Goal: Task Accomplishment & Management: Use online tool/utility

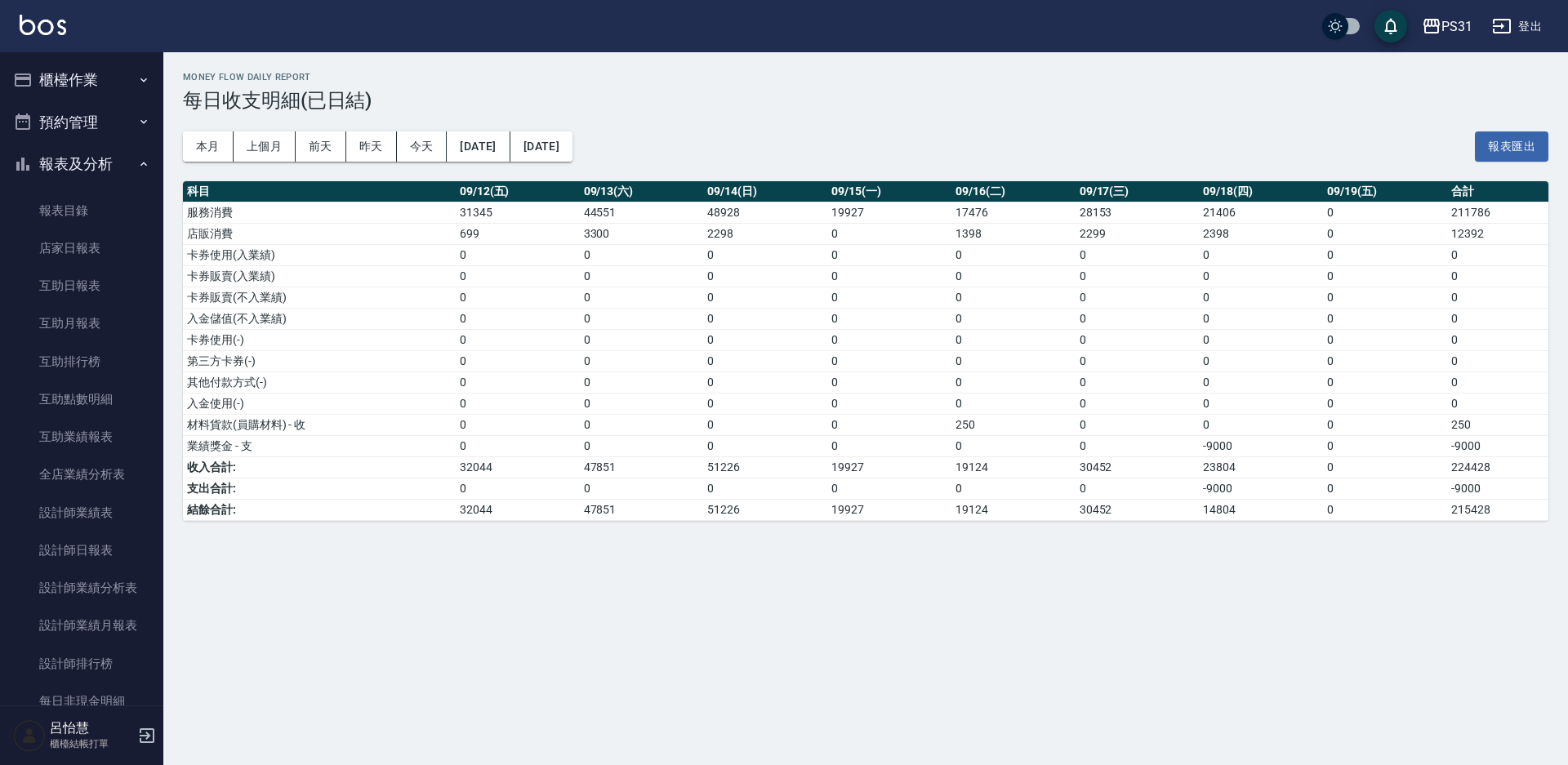
click at [101, 83] on button "櫃檯作業" at bounding box center [82, 80] width 150 height 43
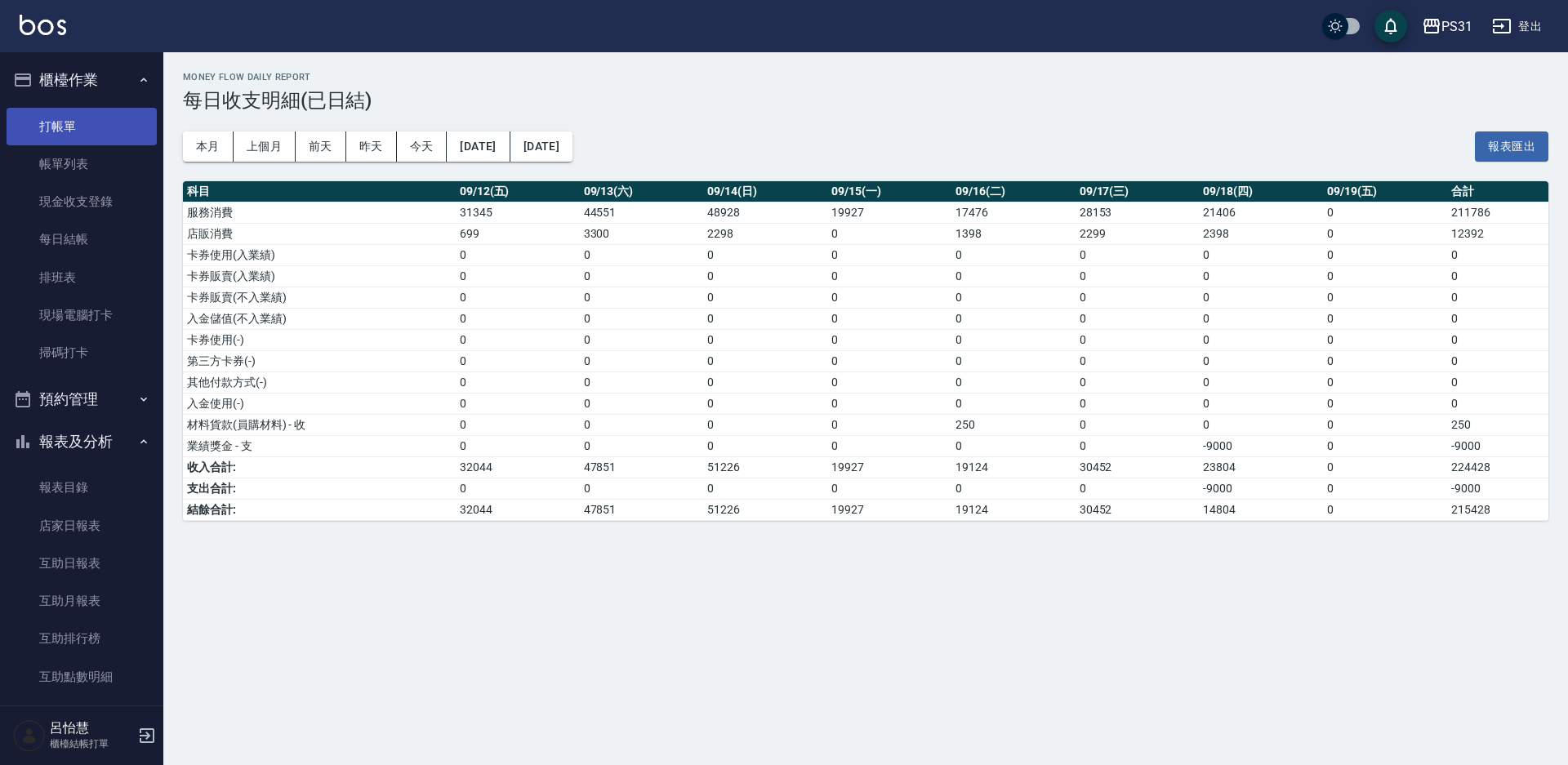
click at [91, 126] on link "打帳單" at bounding box center [82, 127] width 150 height 38
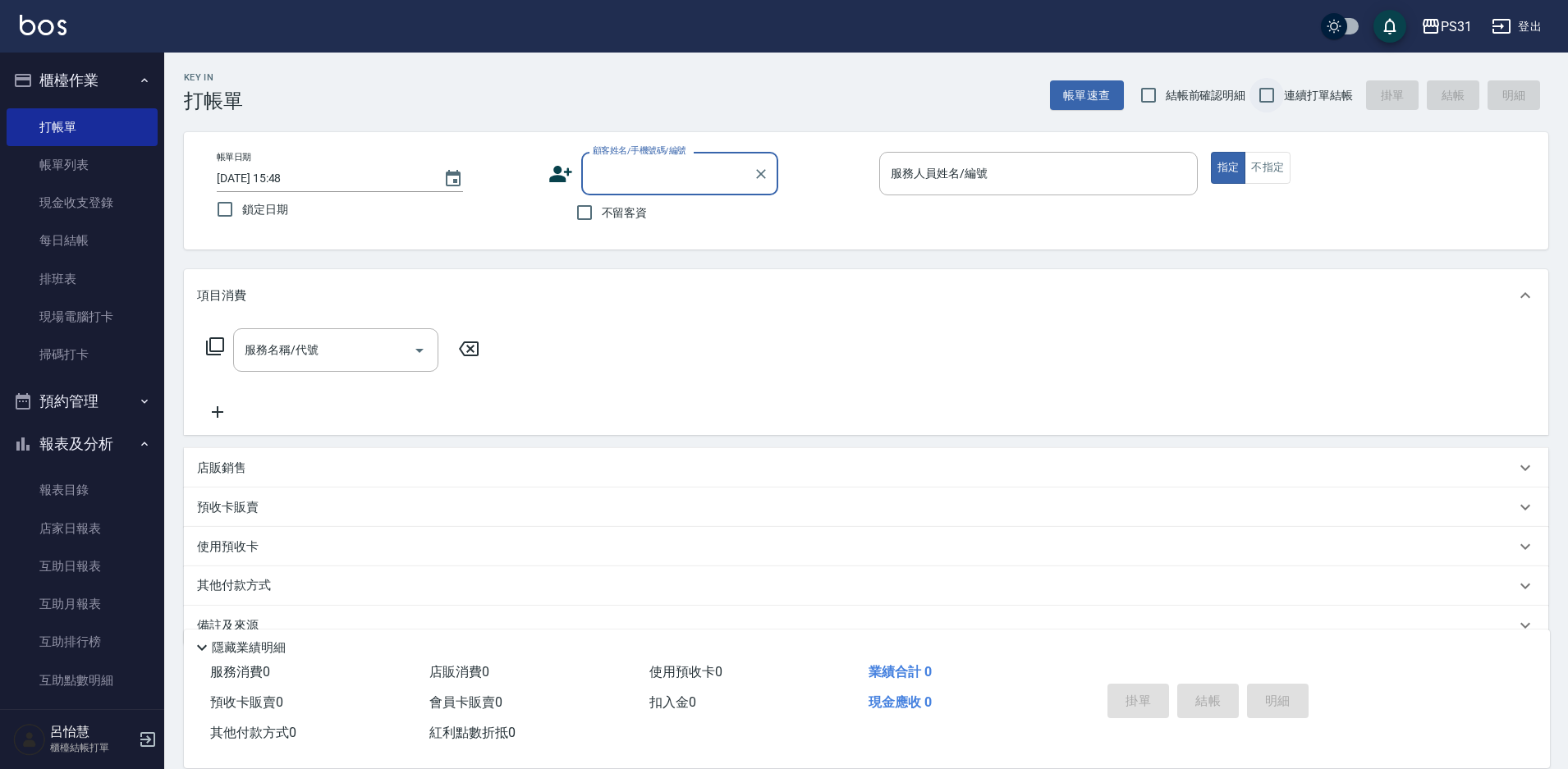
click at [1267, 93] on input "連續打單結帳" at bounding box center [1266, 95] width 34 height 34
checkbox input "true"
click at [577, 211] on input "不留客資" at bounding box center [583, 212] width 34 height 34
checkbox input "true"
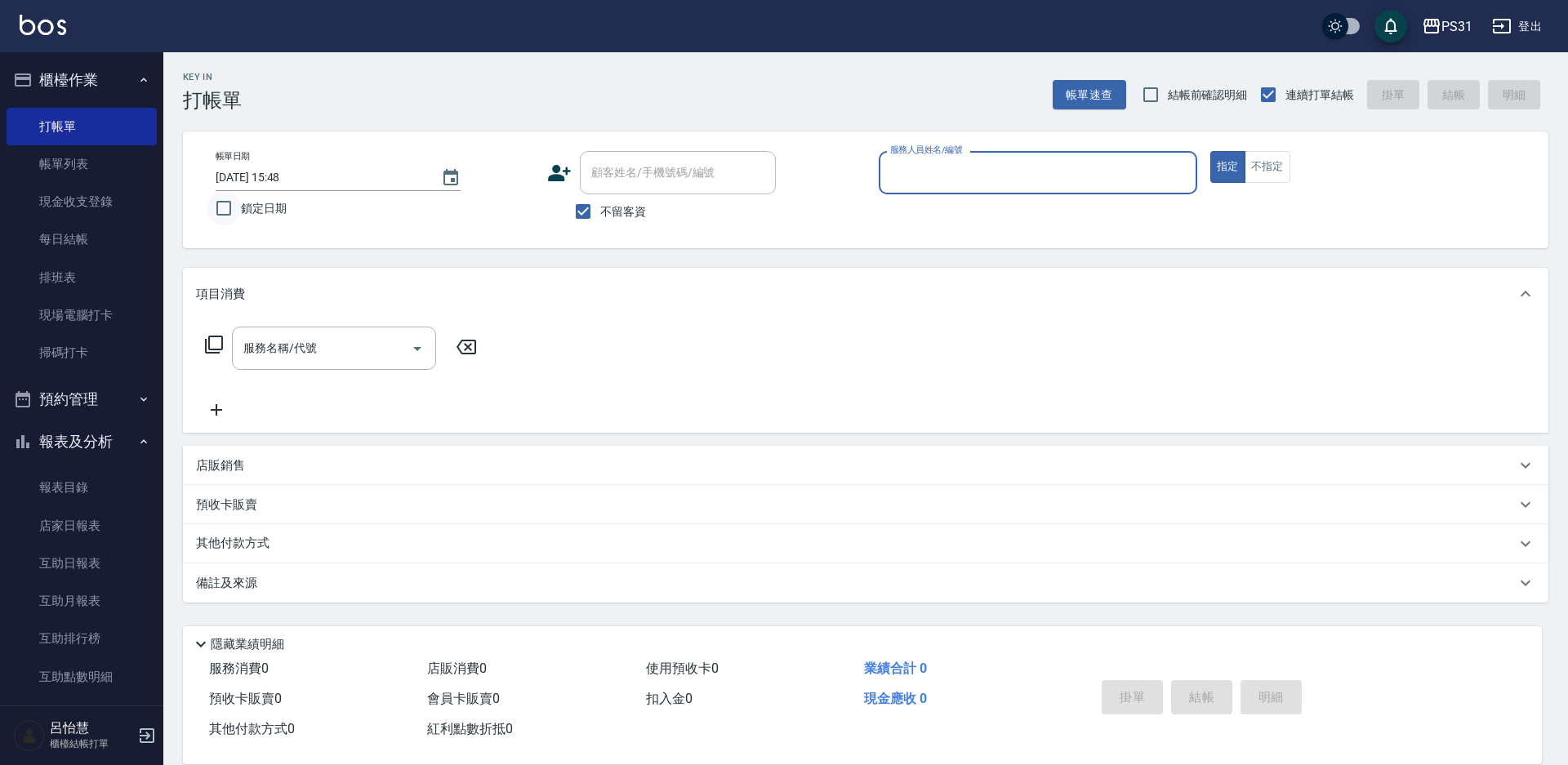
click at [223, 219] on input "鎖定日期" at bounding box center [223, 208] width 34 height 34
checkbox input "true"
click at [960, 175] on input "服務人員姓名/編號" at bounding box center [1037, 172] width 303 height 28
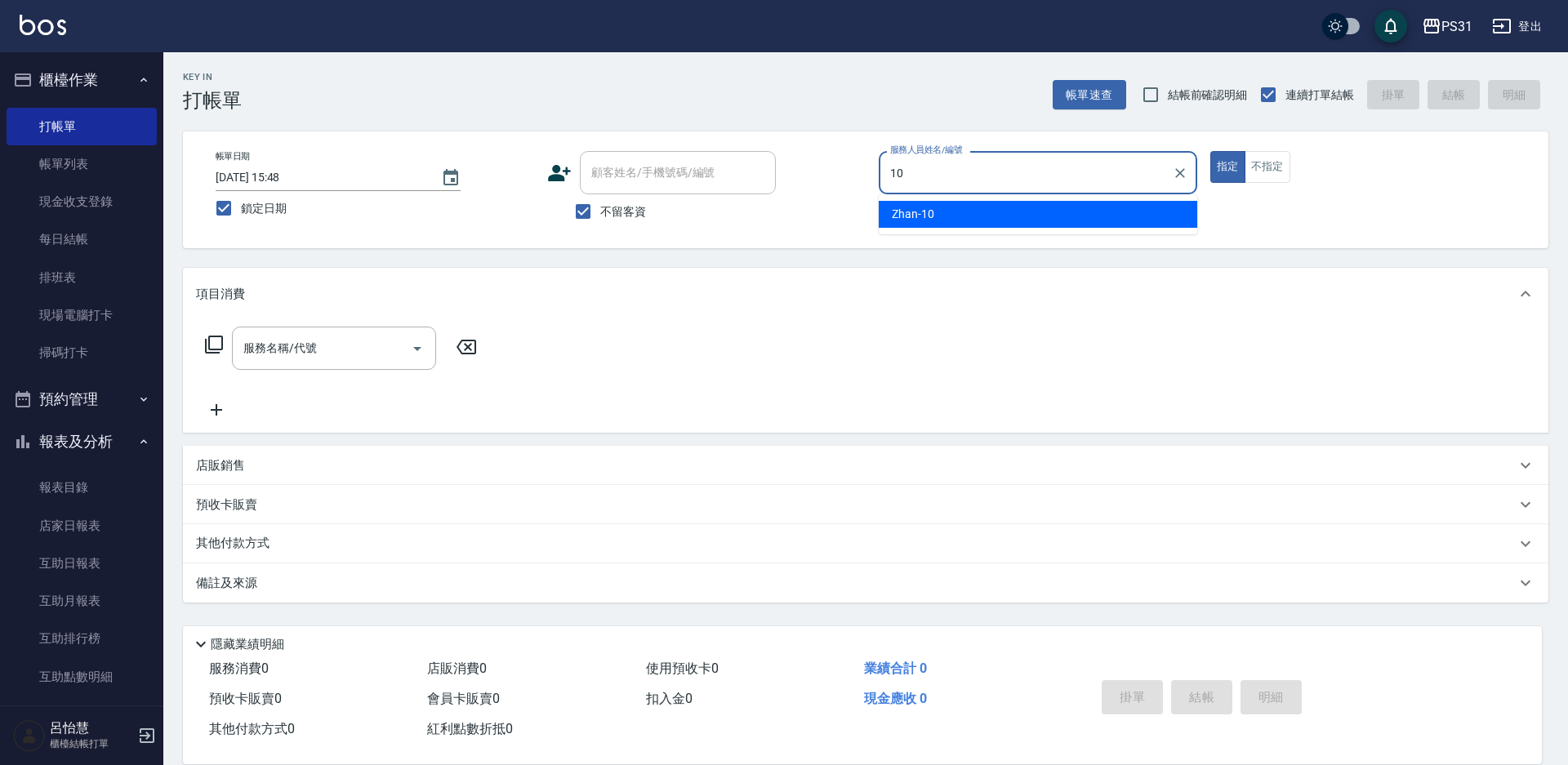
type input "10"
type button "true"
type input "Zhan-10"
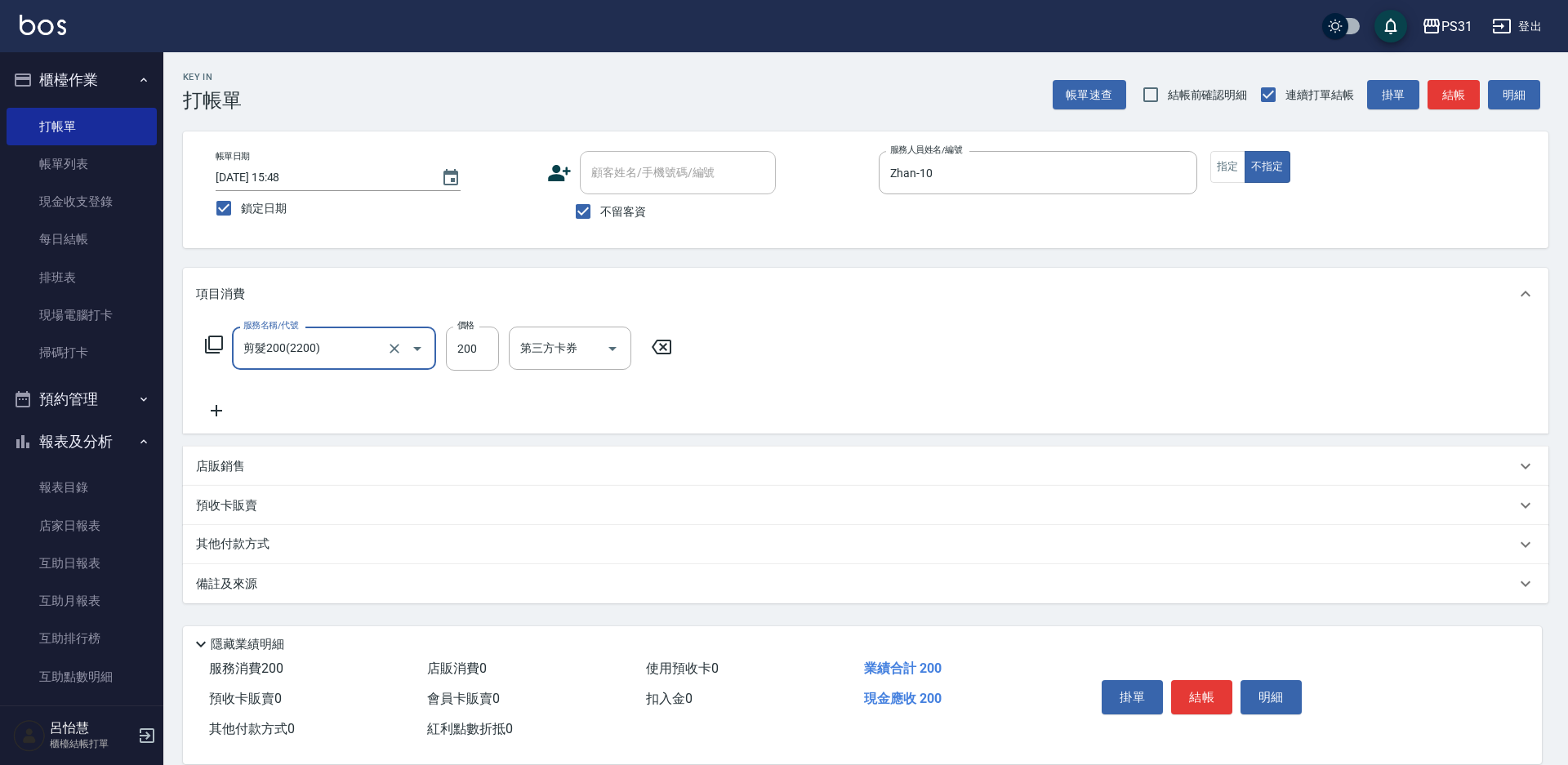
type input "剪髮200(2200)"
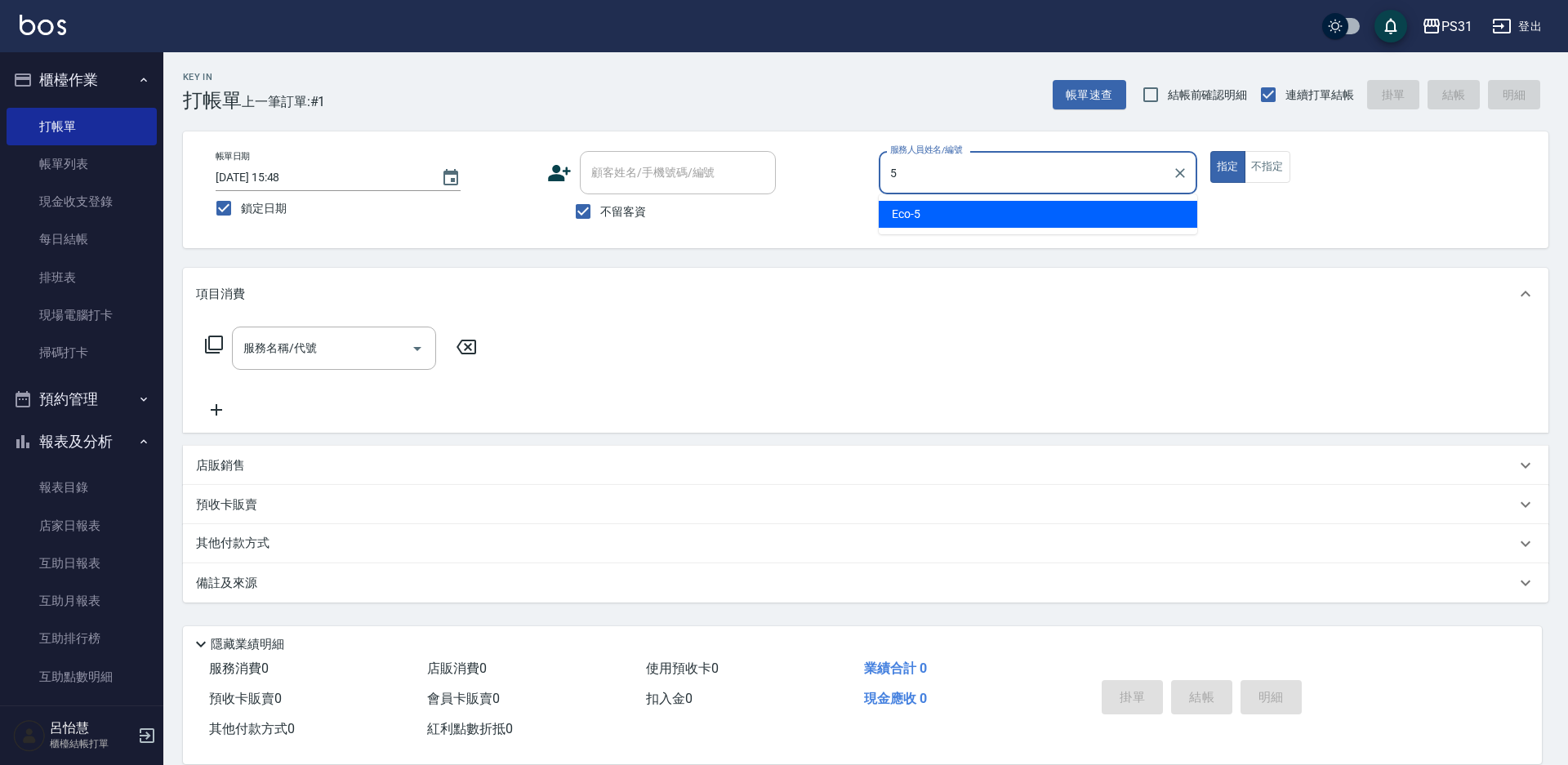
type input "Eco-5"
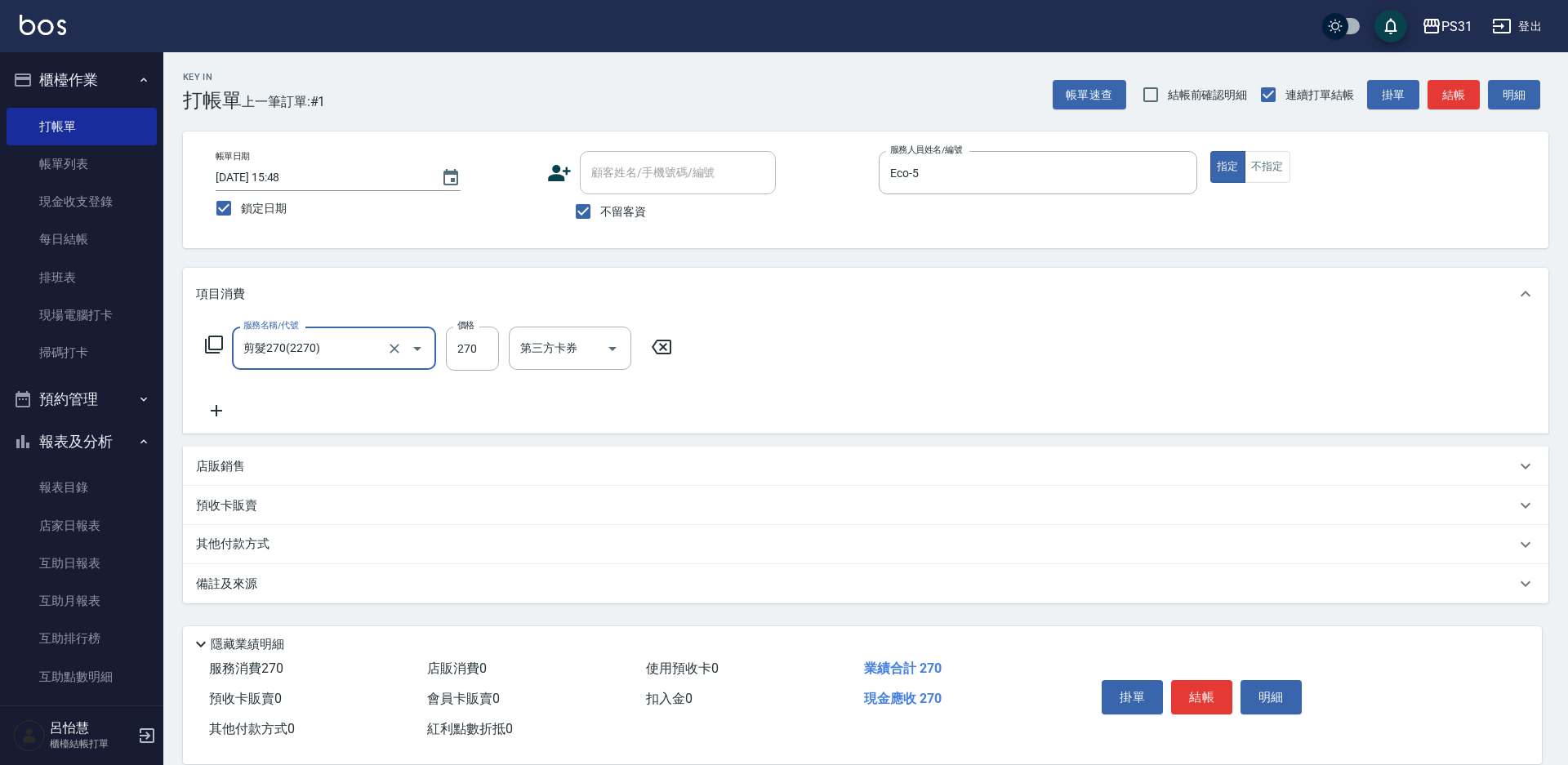
type input "剪髮270(2270)"
type input "350"
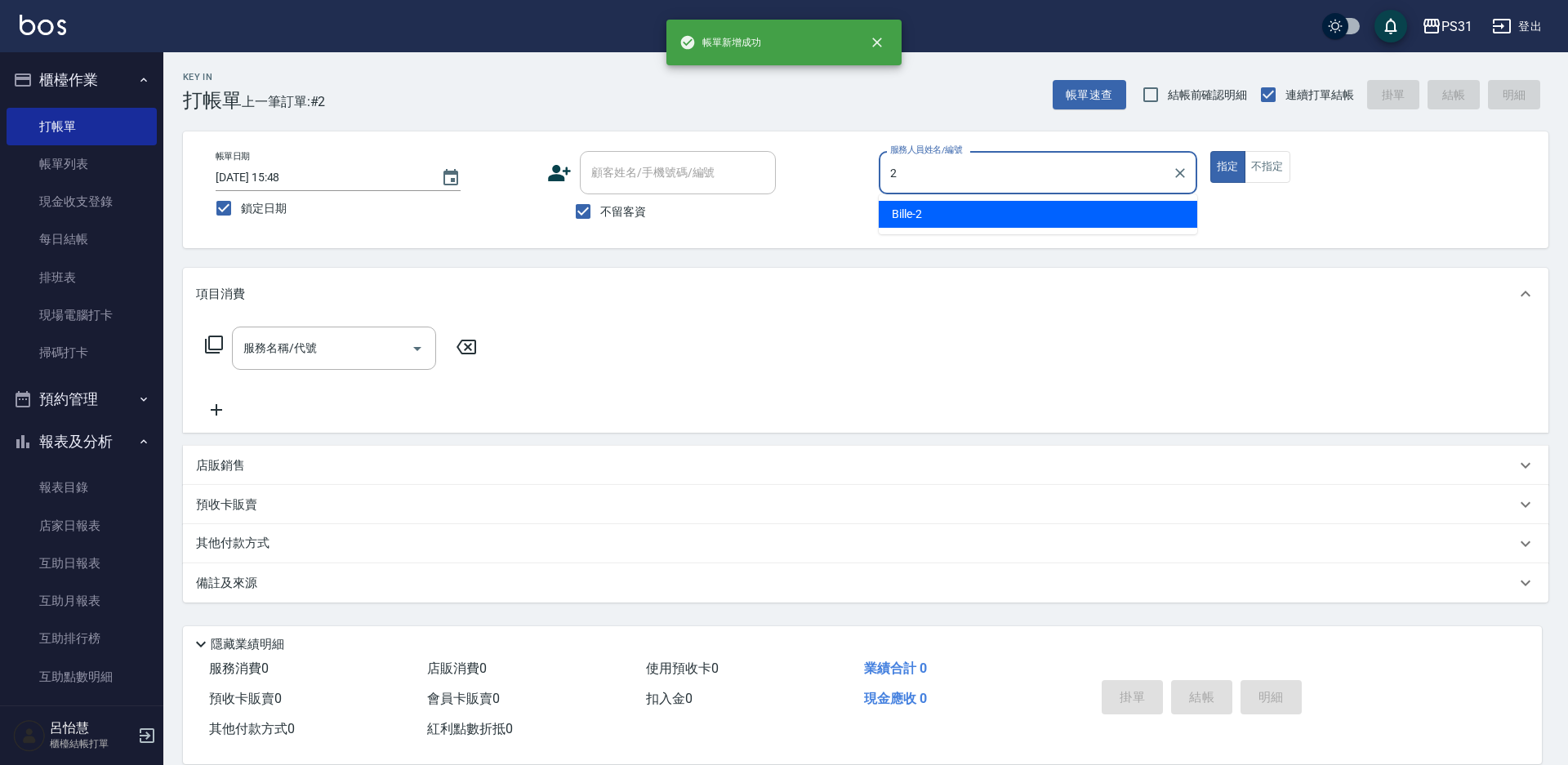
type input "Bille-2"
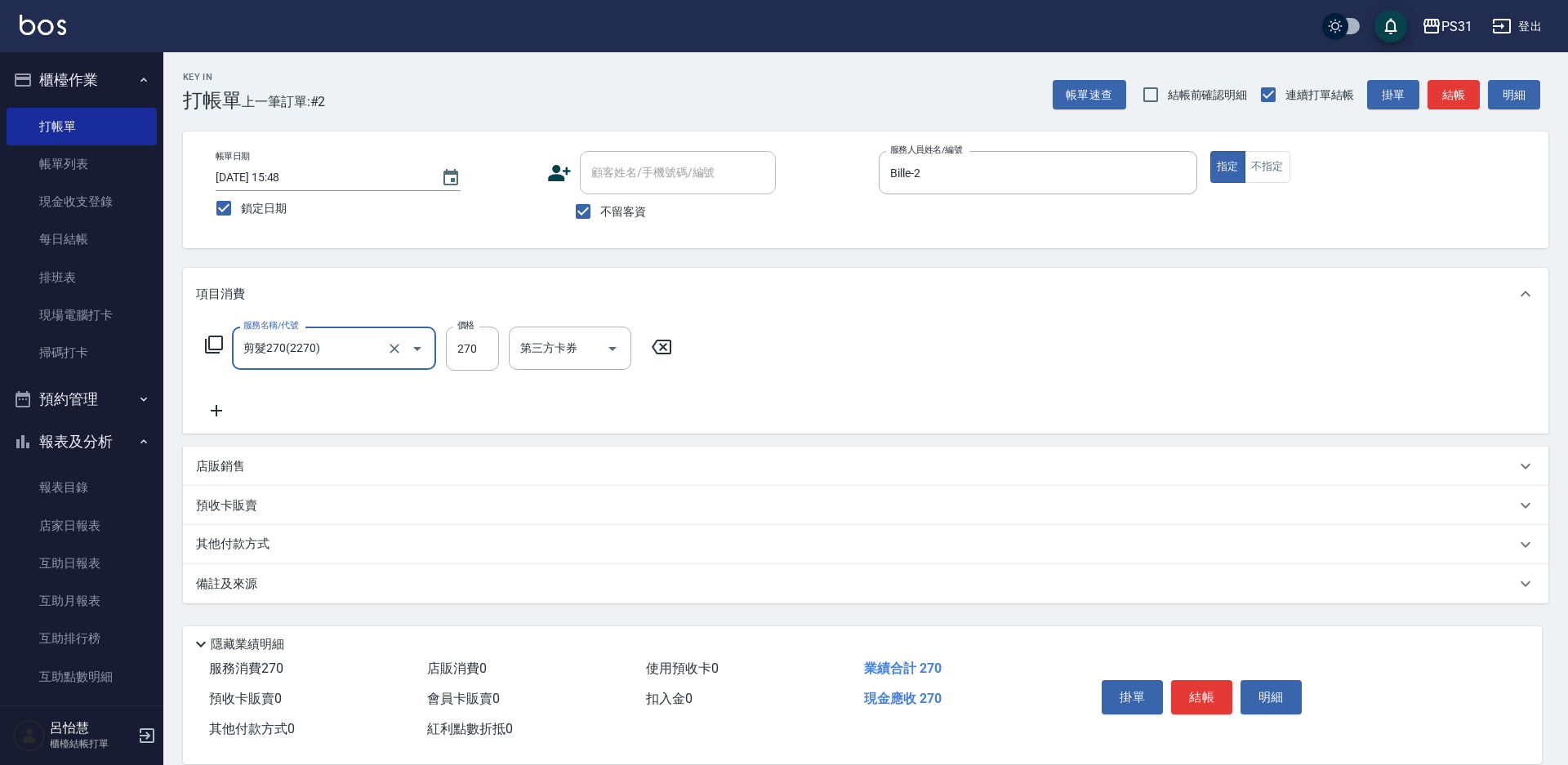
type input "剪髮270(2270)"
type input "350"
click at [236, 463] on p "店販銷售" at bounding box center [221, 467] width 49 height 18
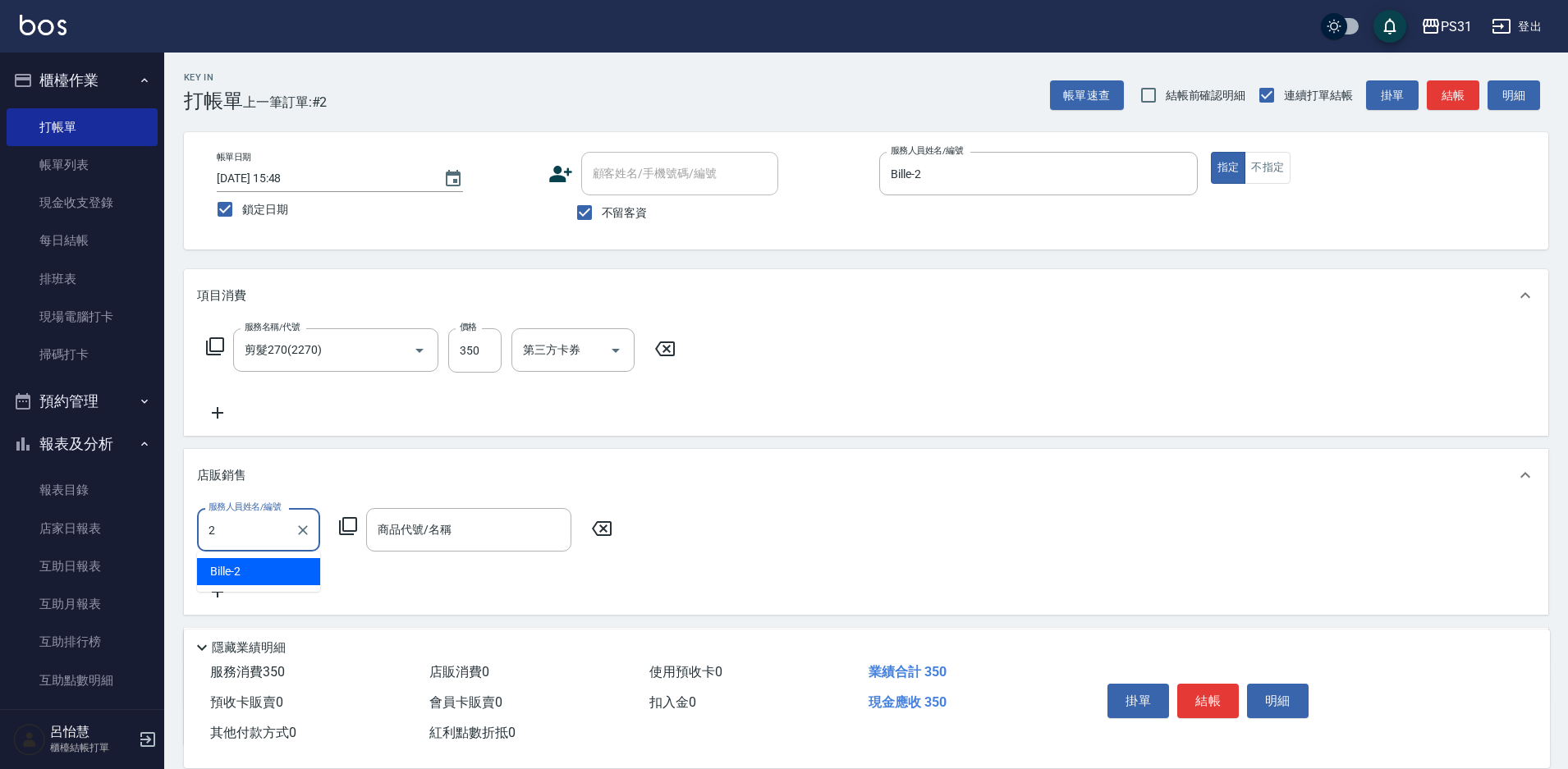
type input "Bille-2"
checkbox input "false"
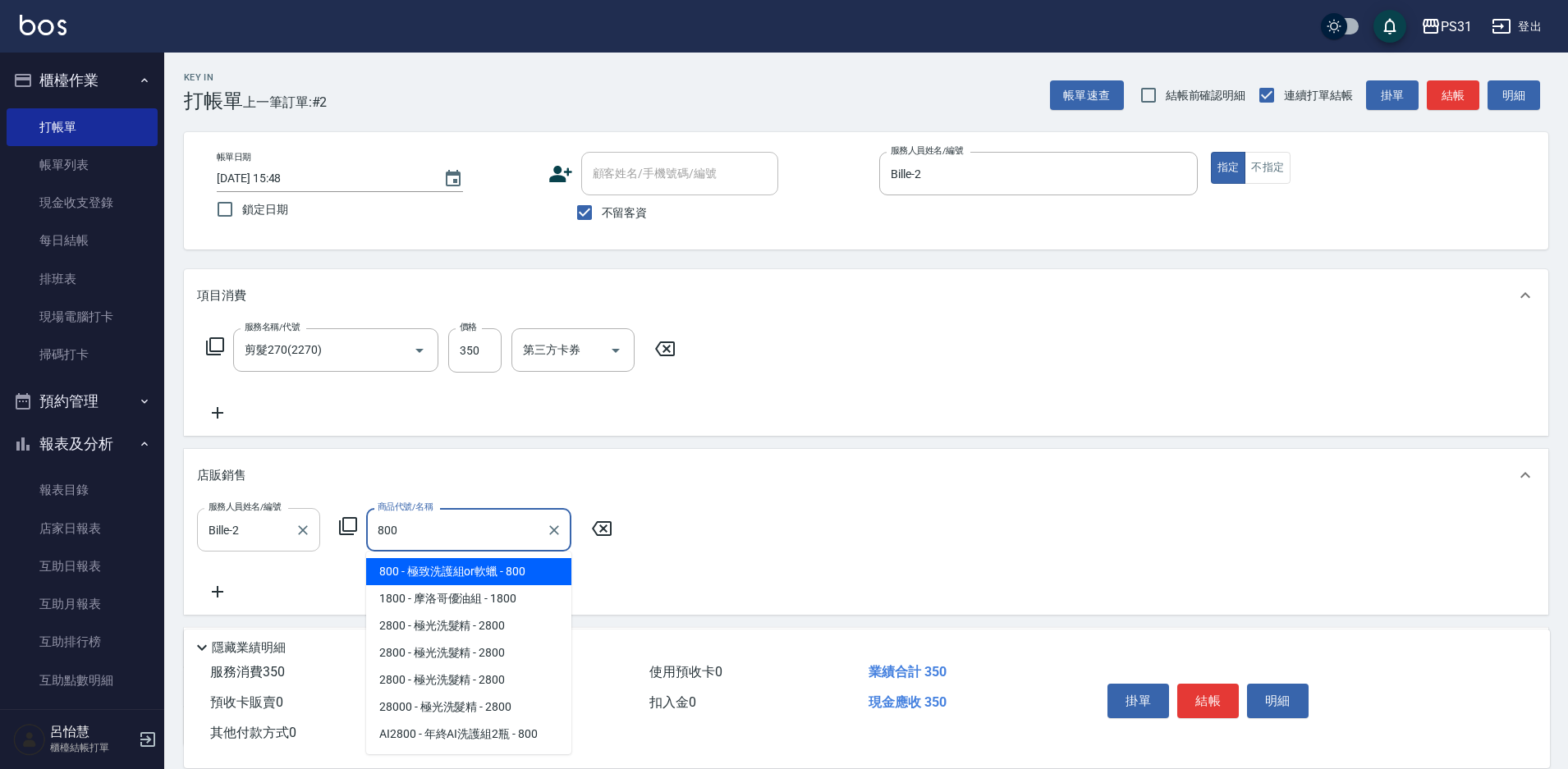
type input "極致洗護組or軟蠟"
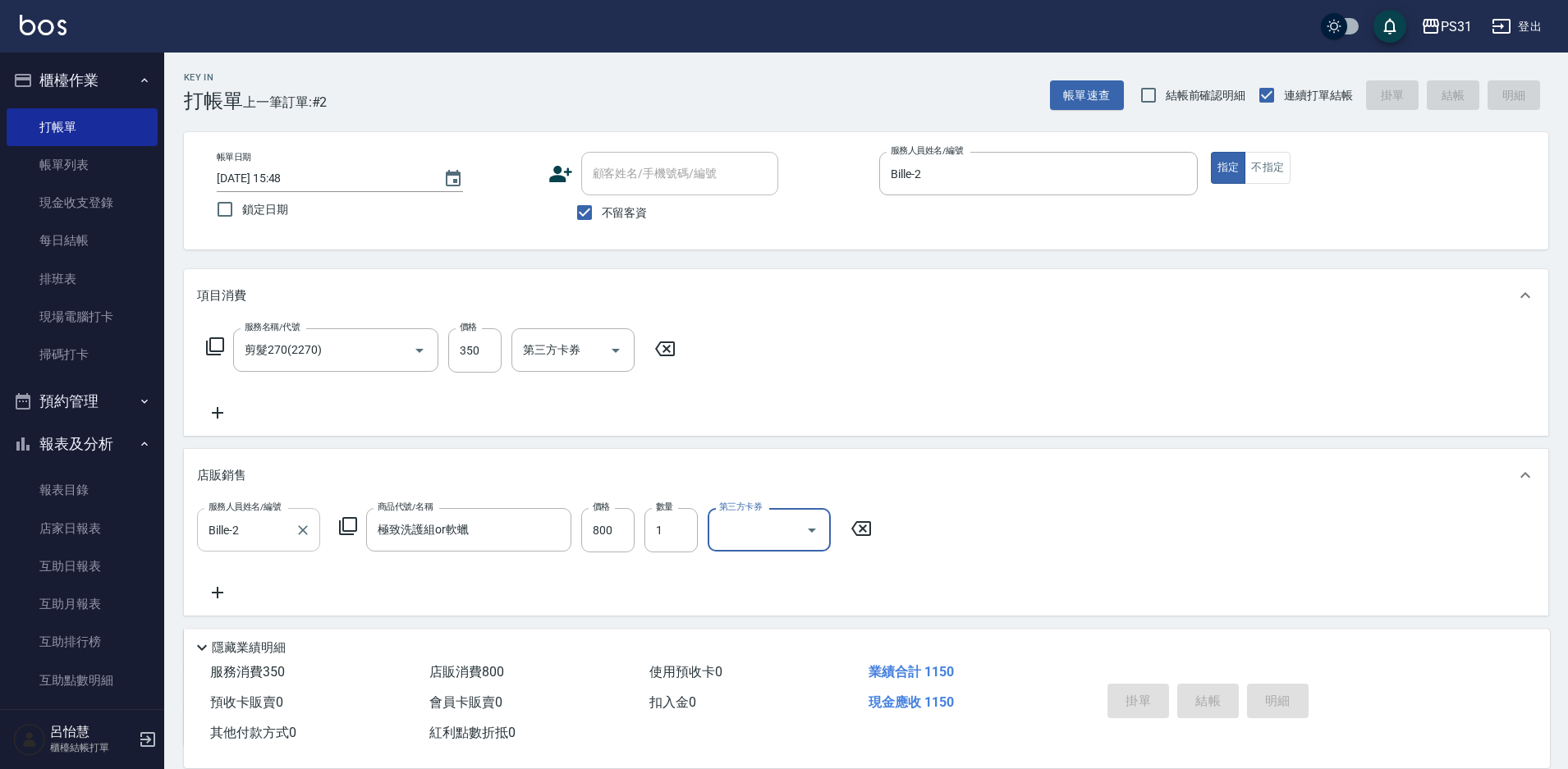
type input "[DATE] 15:49"
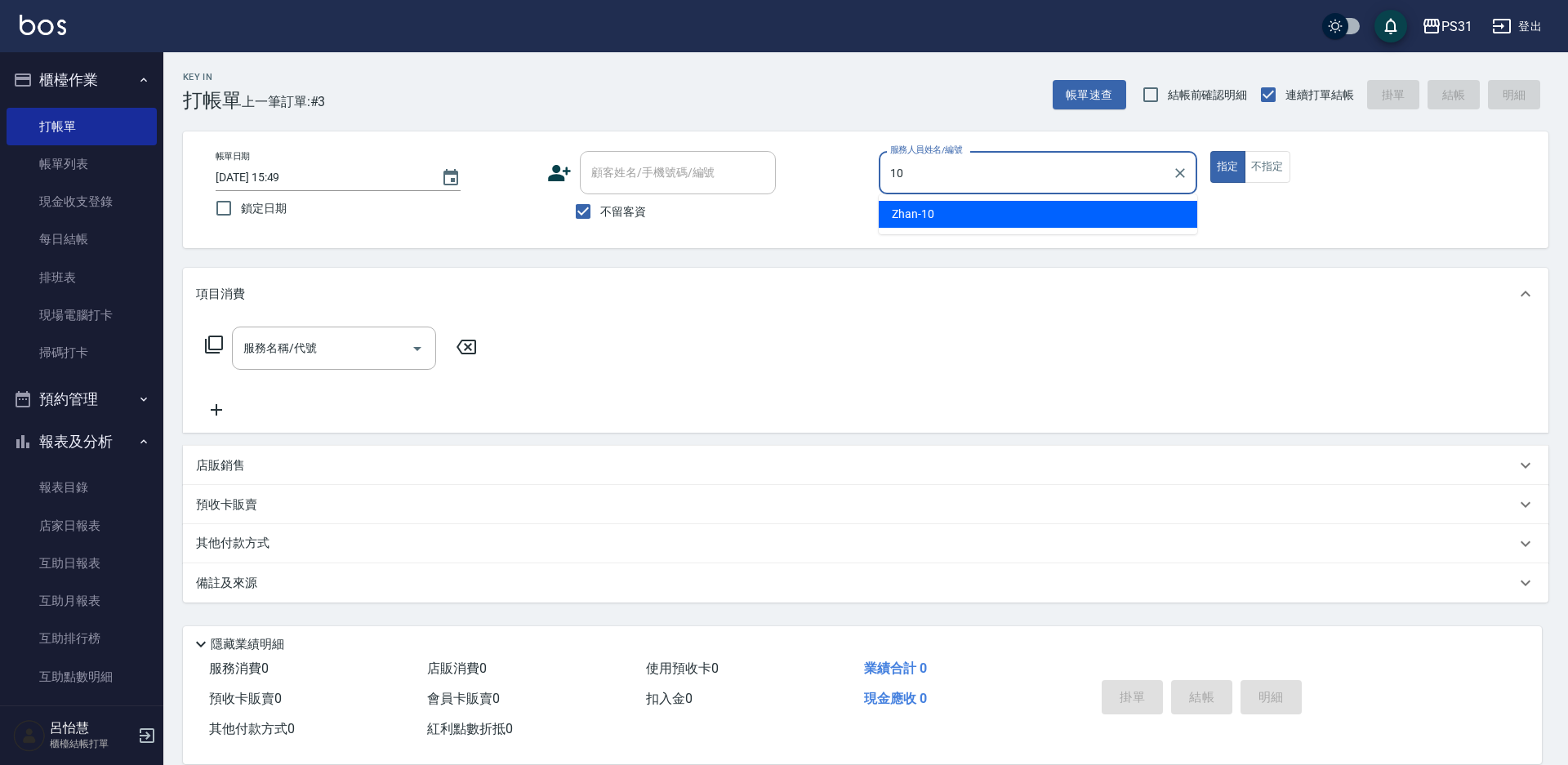
type input "Zhan-10"
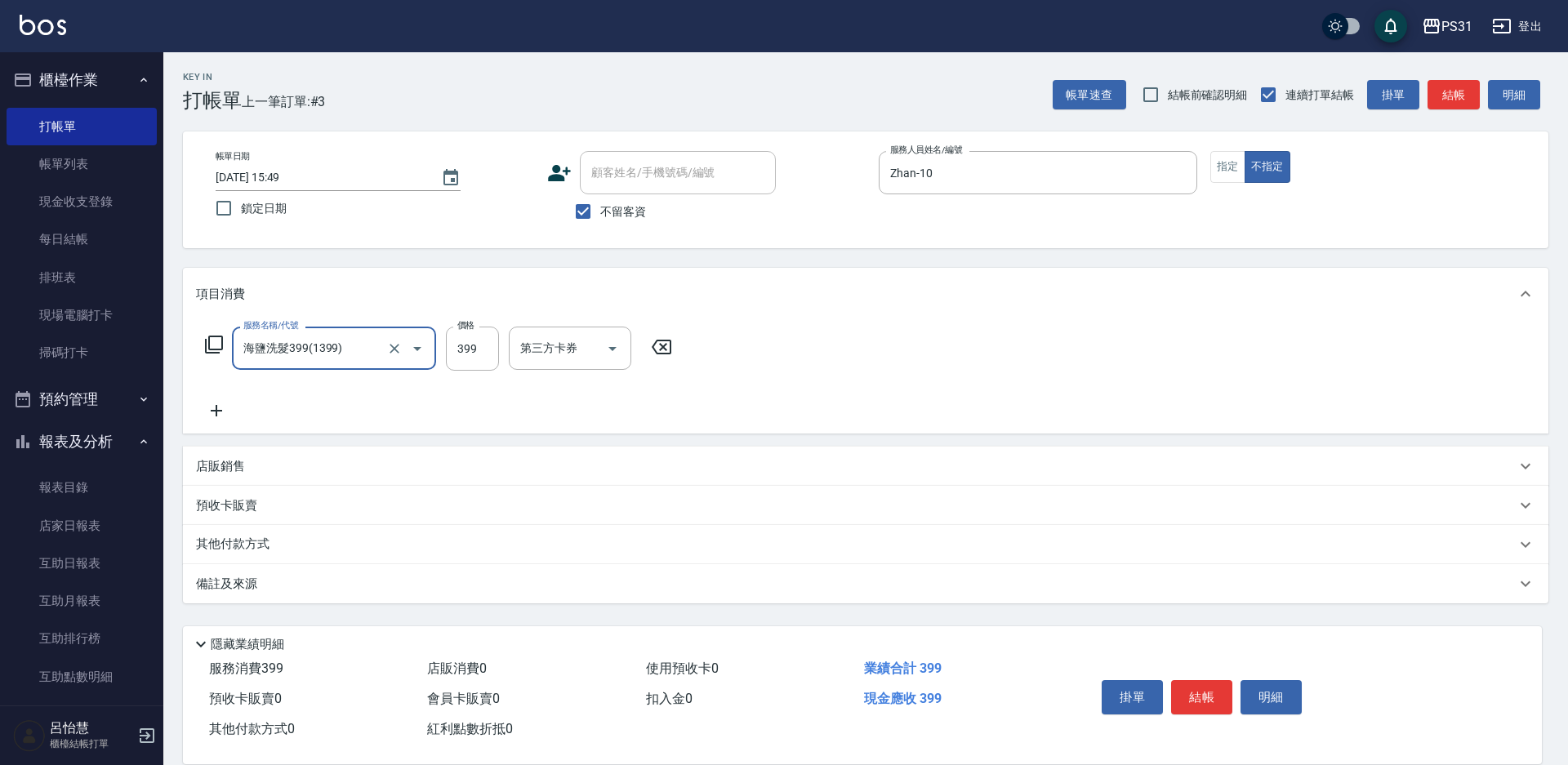
type input "海鹽洗髮399(1399)"
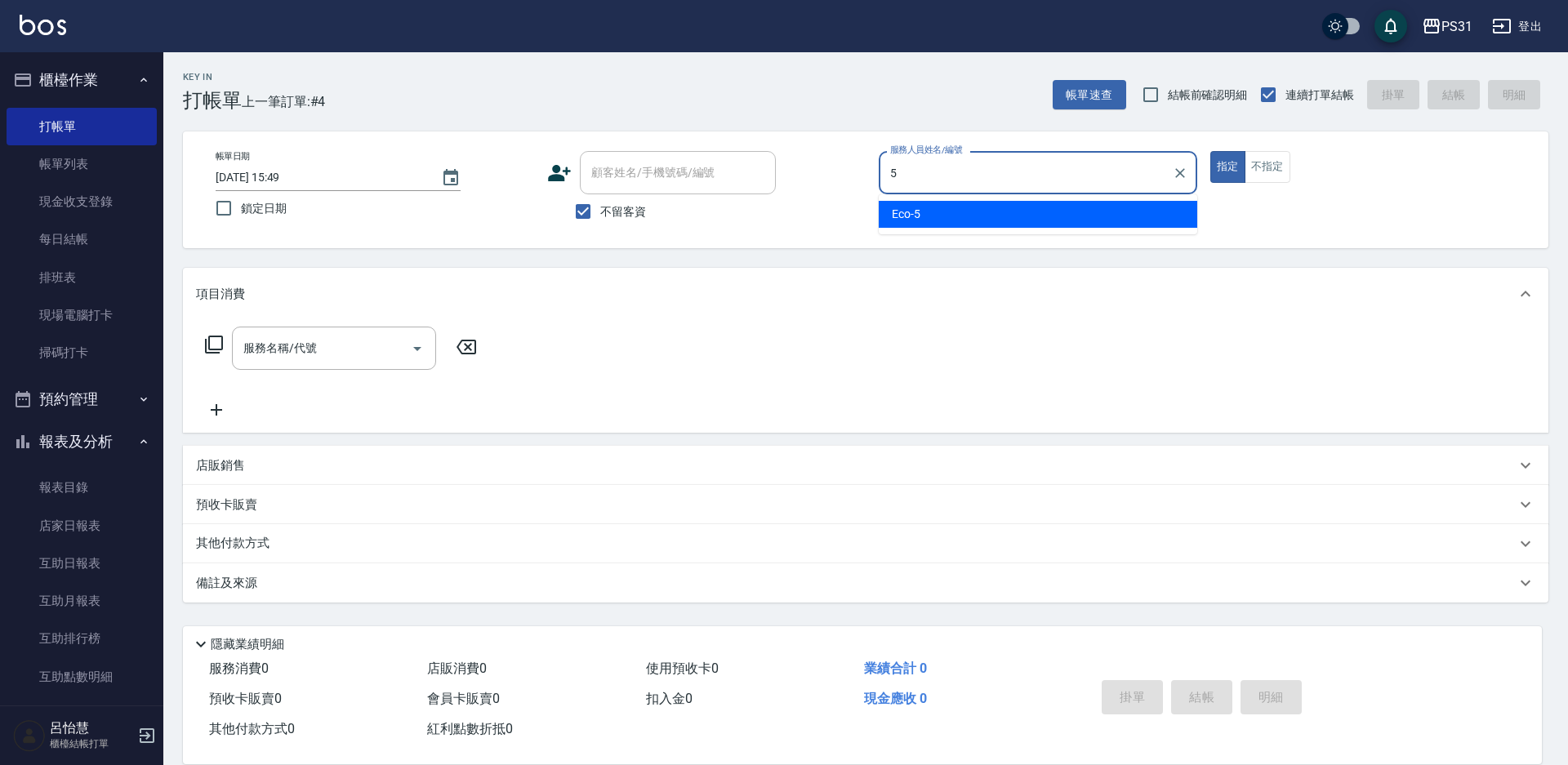
type input "Eco-5"
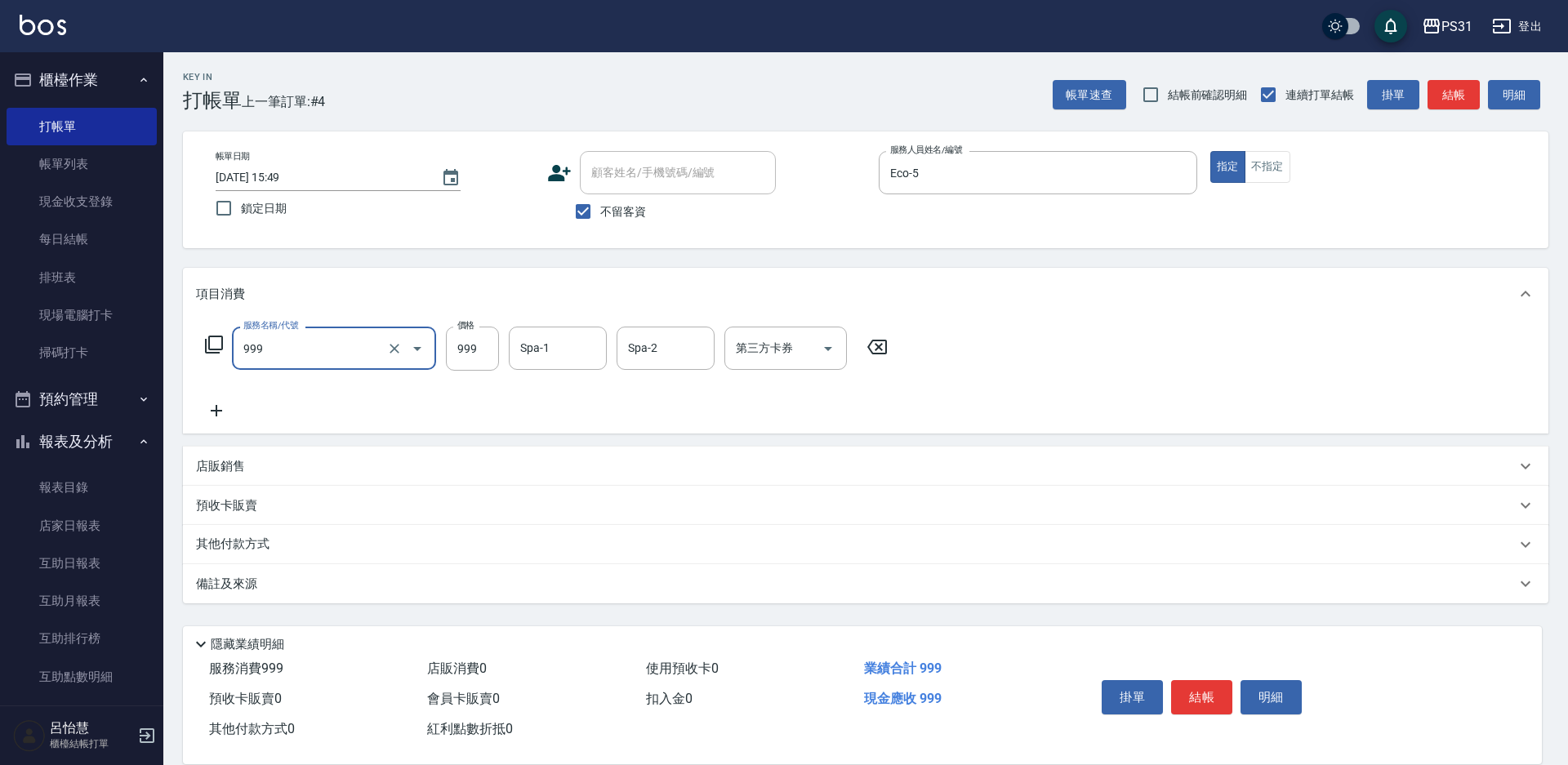
type input "精油套餐999(999)"
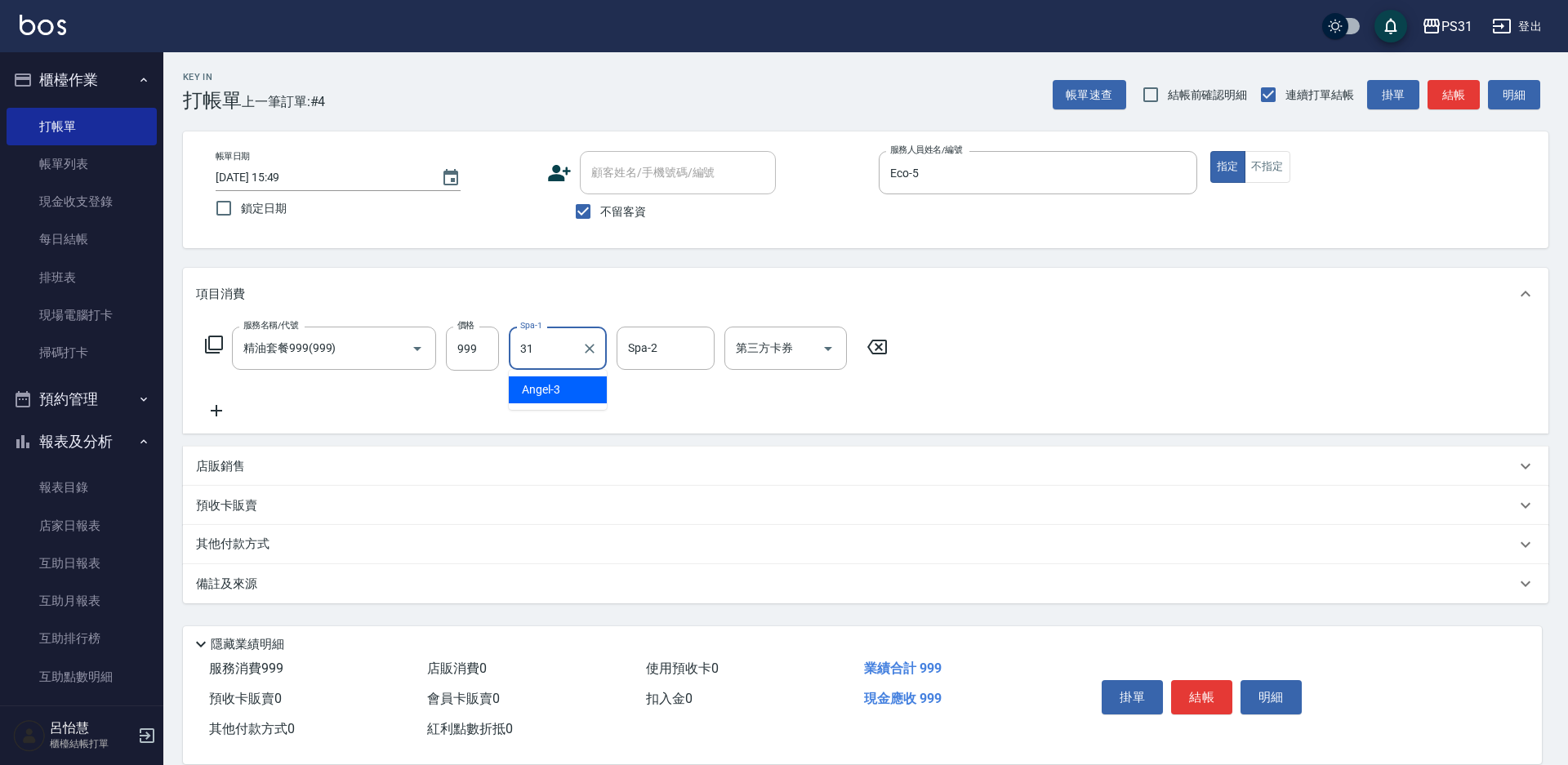
type input "[PERSON_NAME]-31"
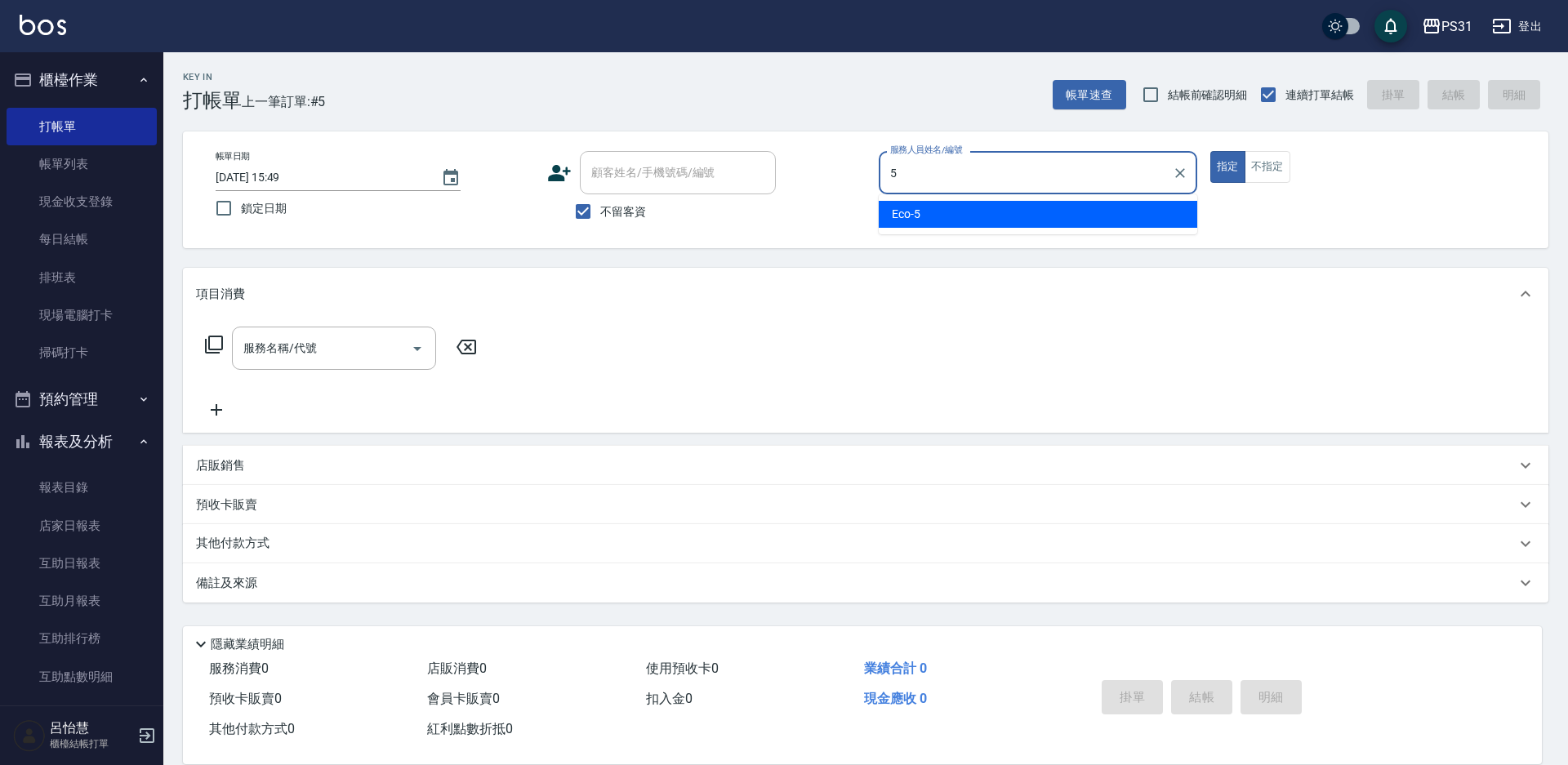
type input "Eco-5"
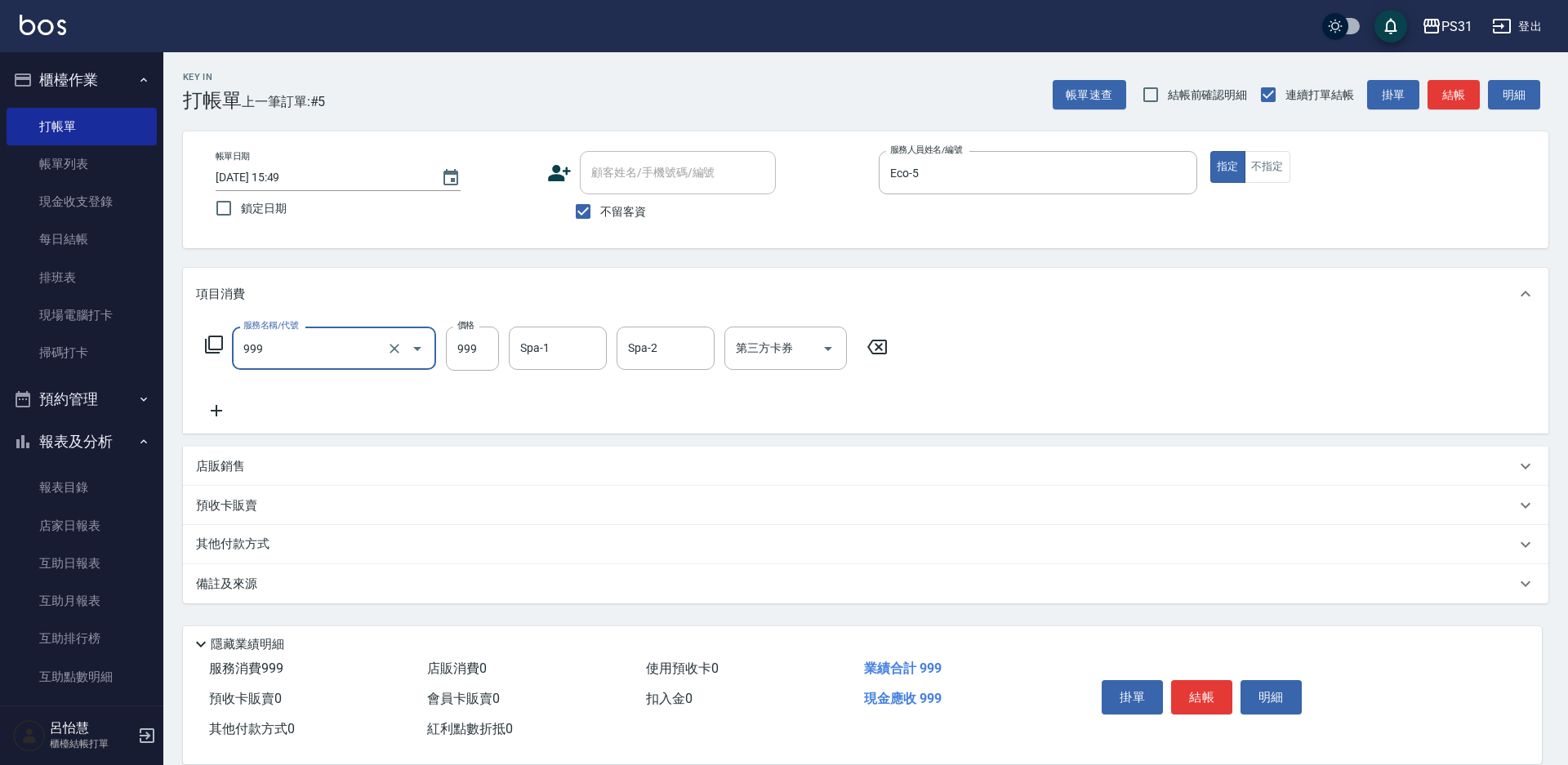
type input "精油套餐999(999)"
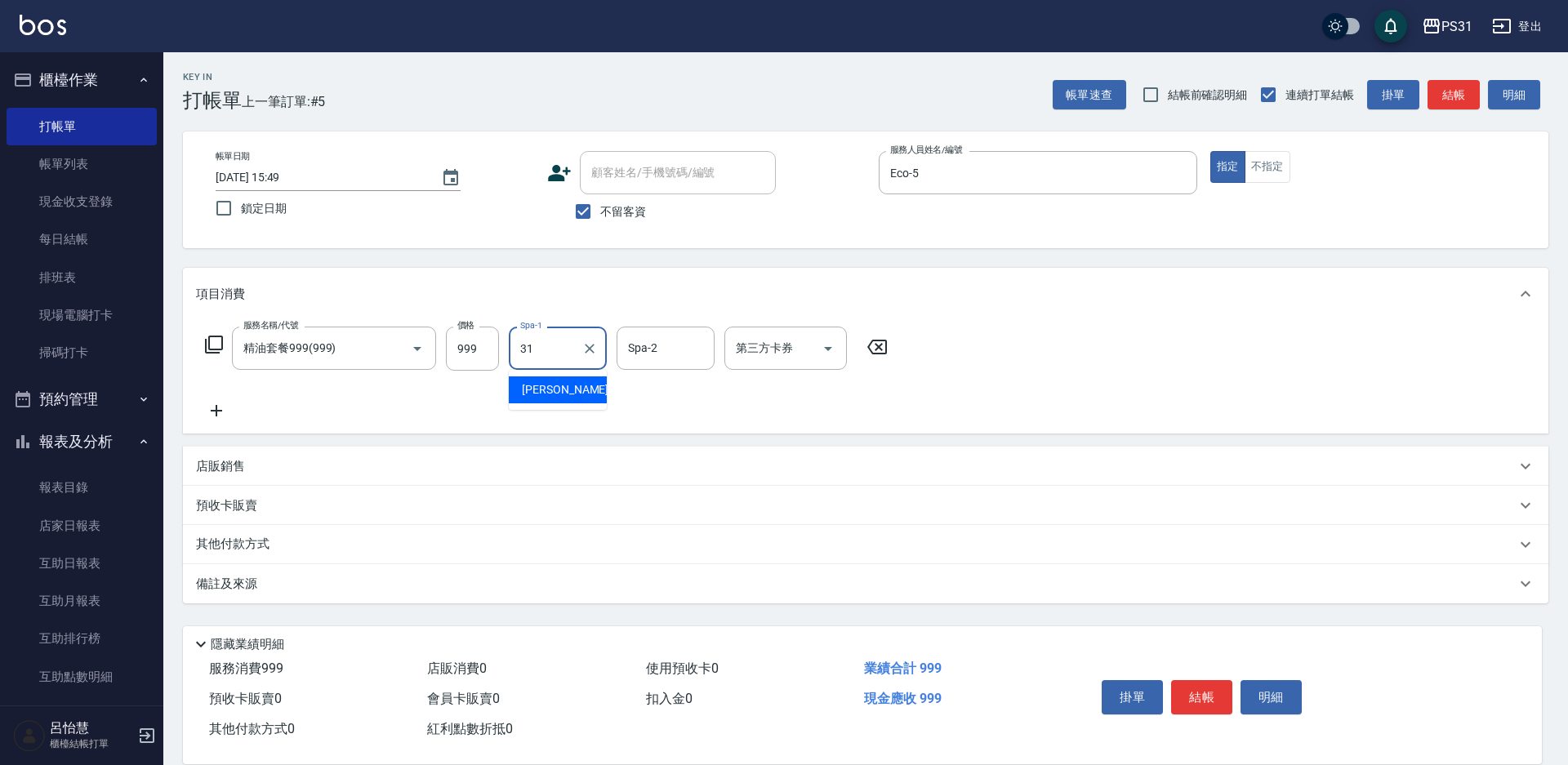
type input "[PERSON_NAME]-31"
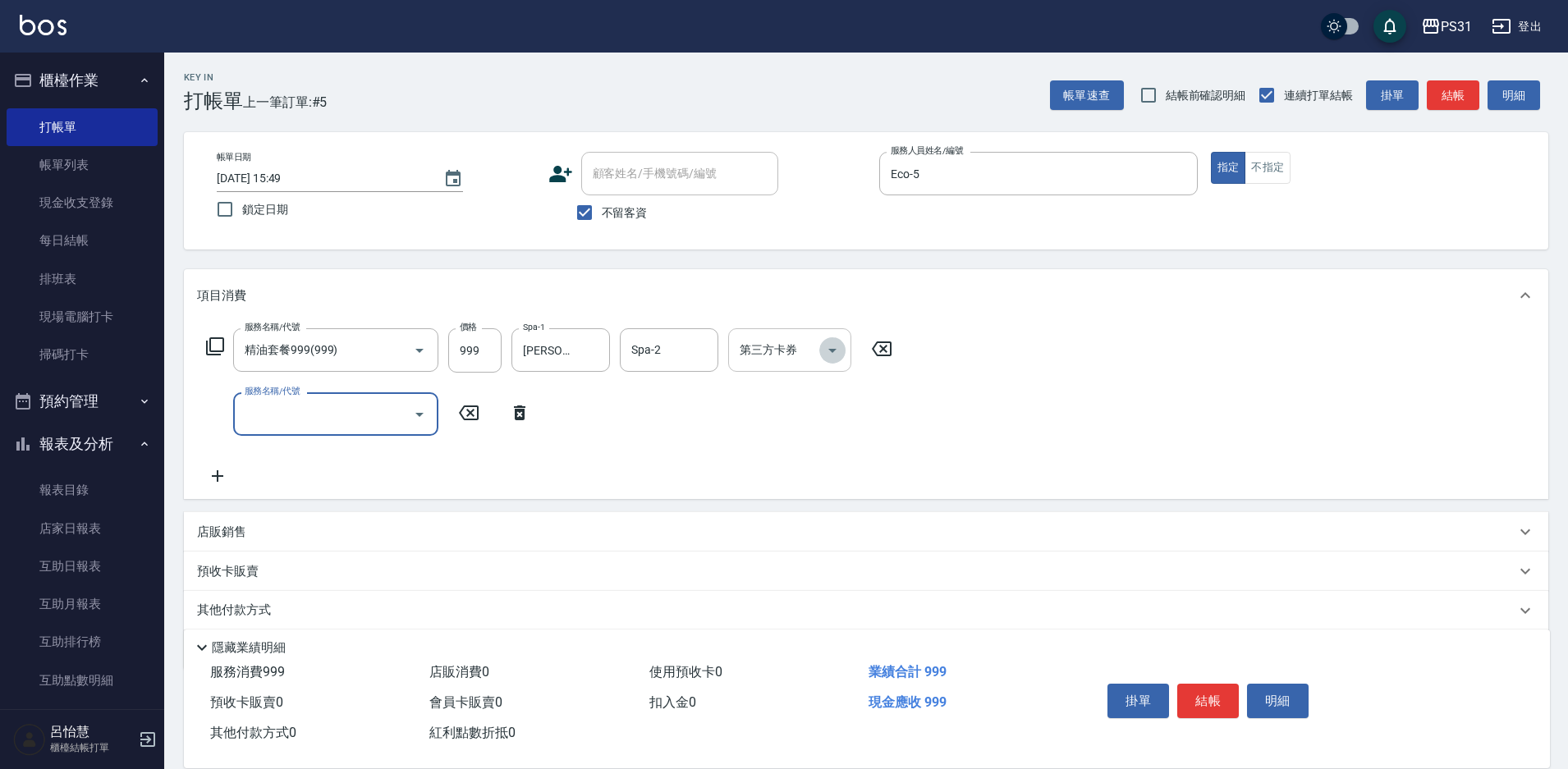
click at [825, 340] on icon "Open" at bounding box center [833, 350] width 20 height 20
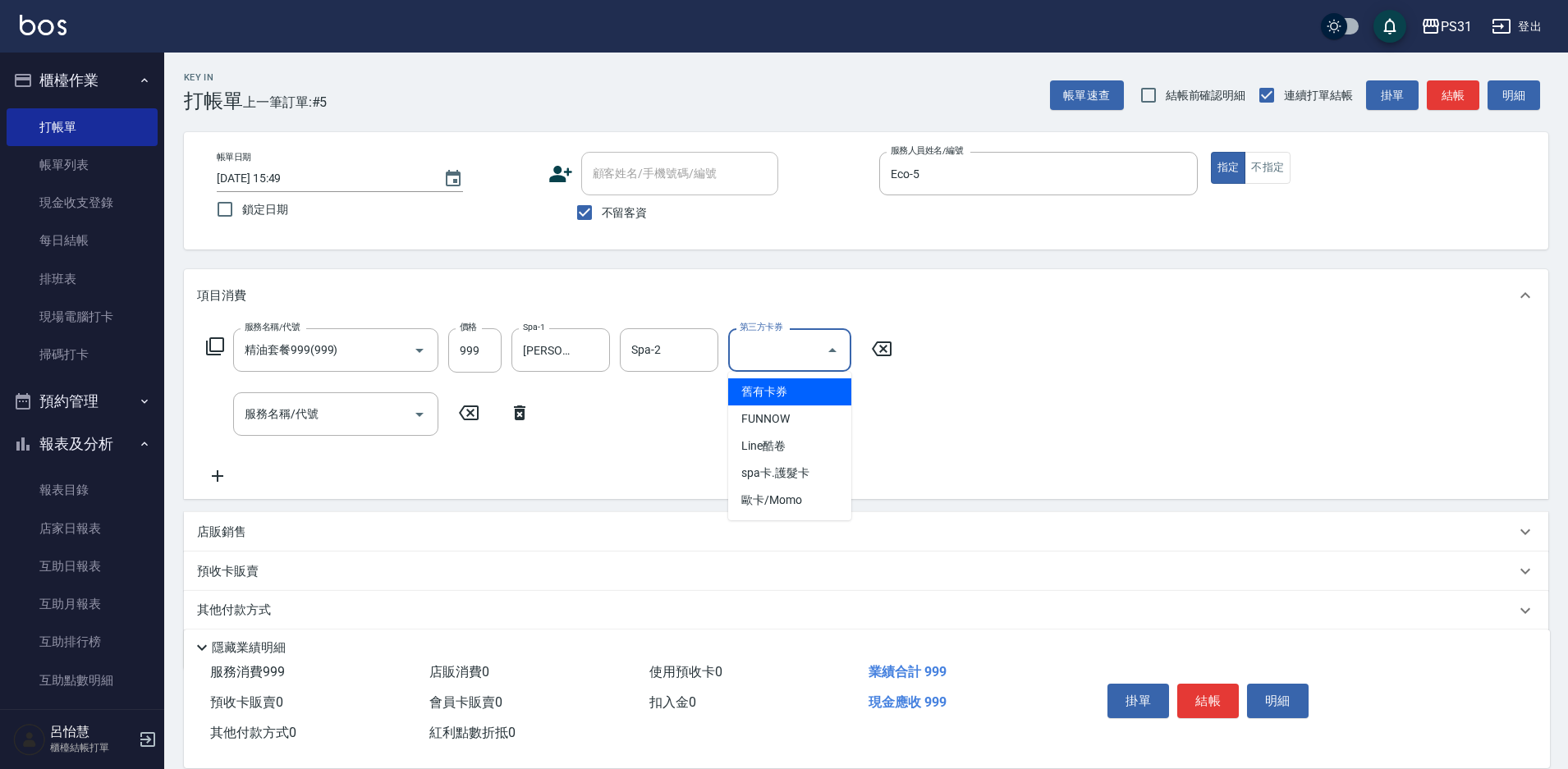
click at [784, 390] on span "舊有卡券" at bounding box center [790, 392] width 124 height 27
type input "舊有卡券"
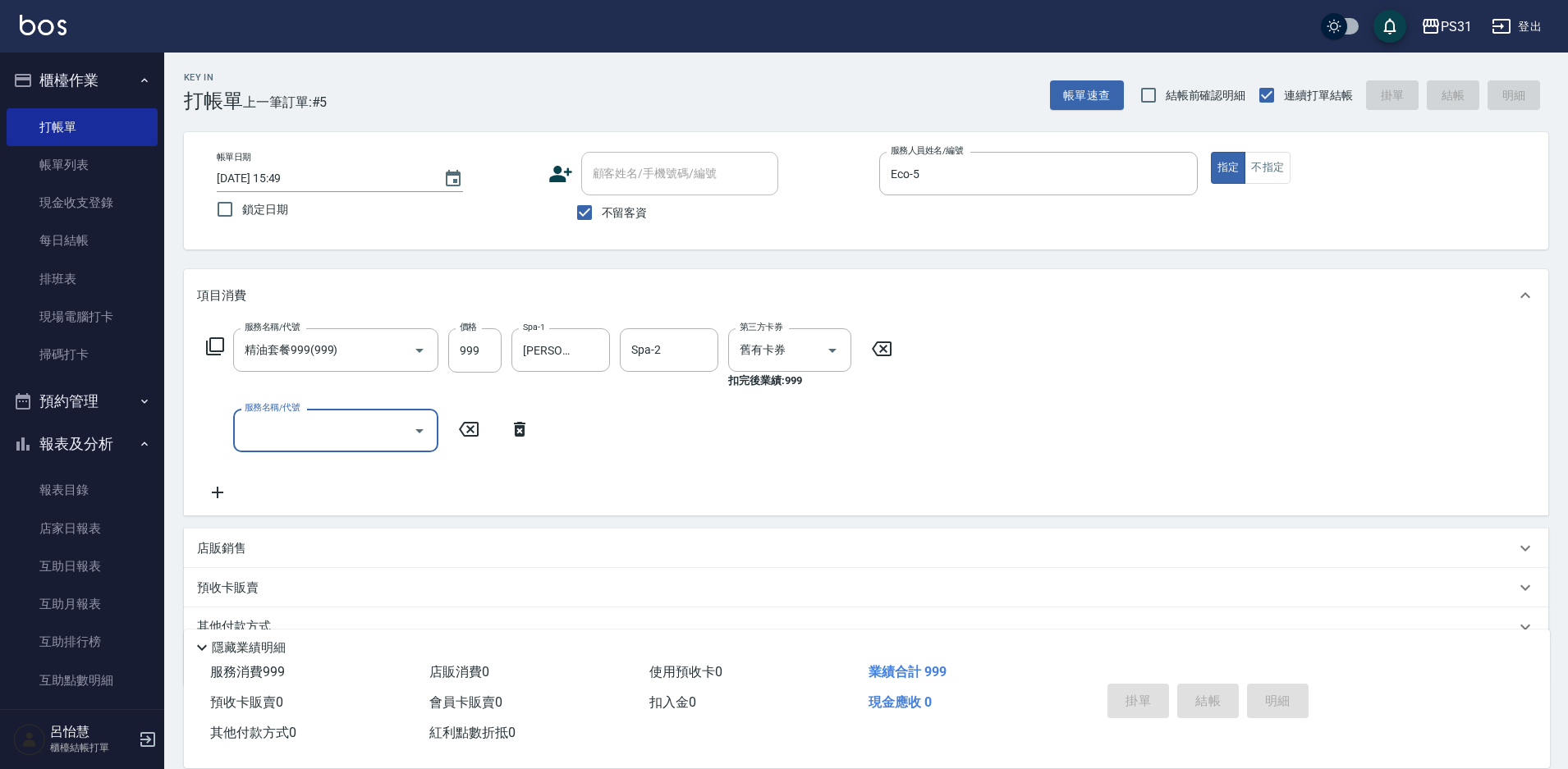
type input "[DATE] 15:50"
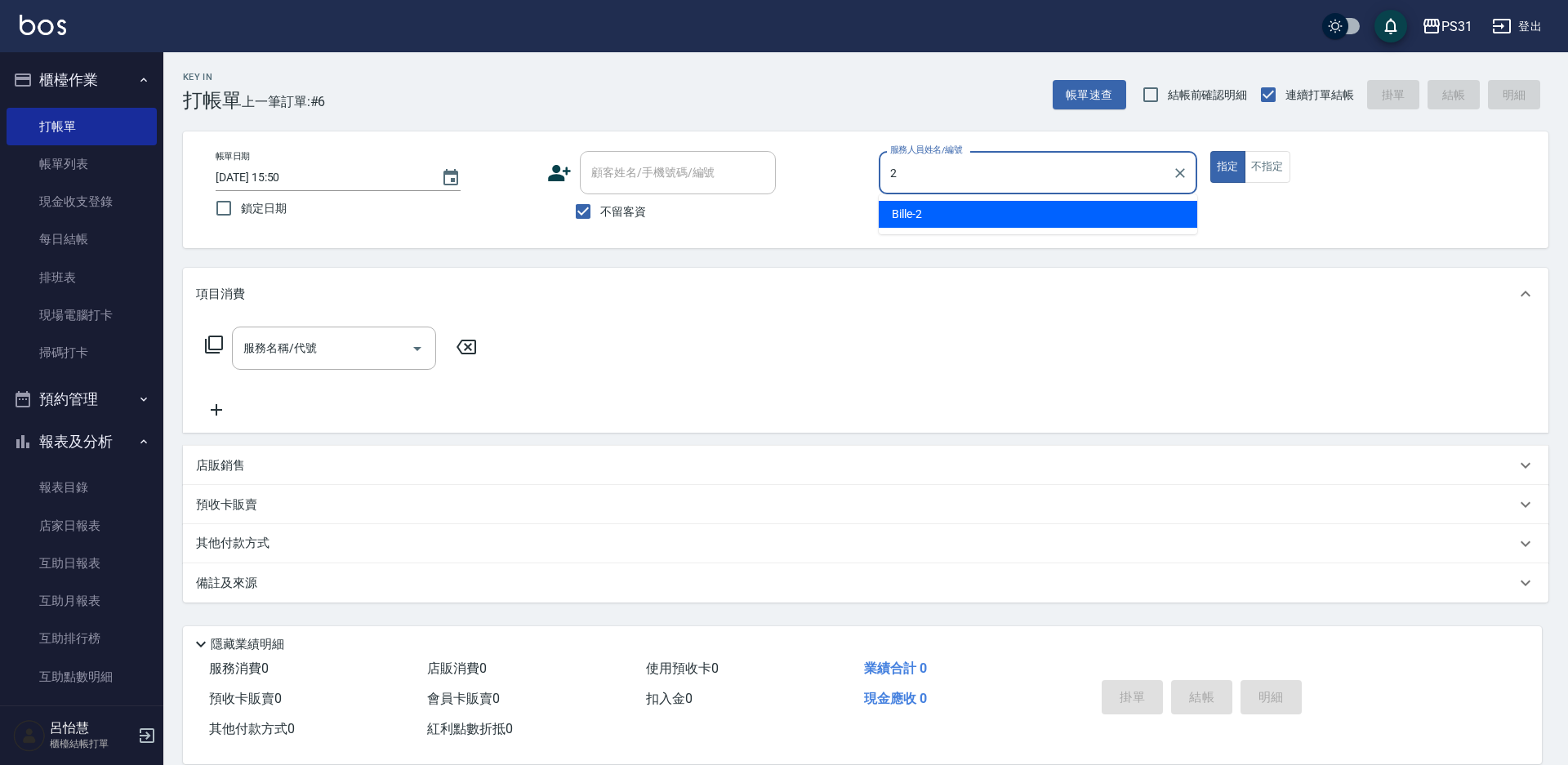
type input "Bille-2"
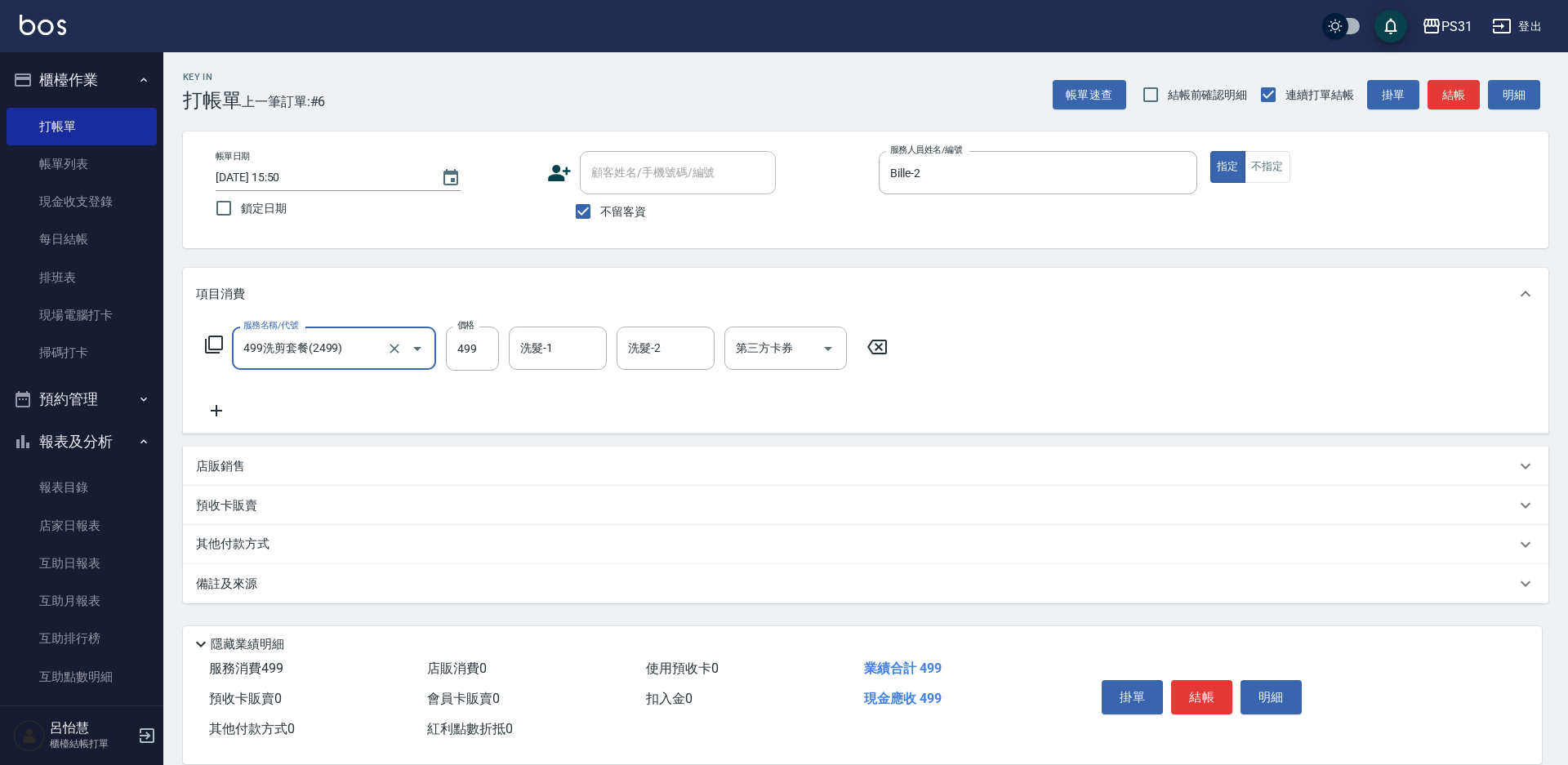
type input "499洗剪套餐(2499)"
type input "450"
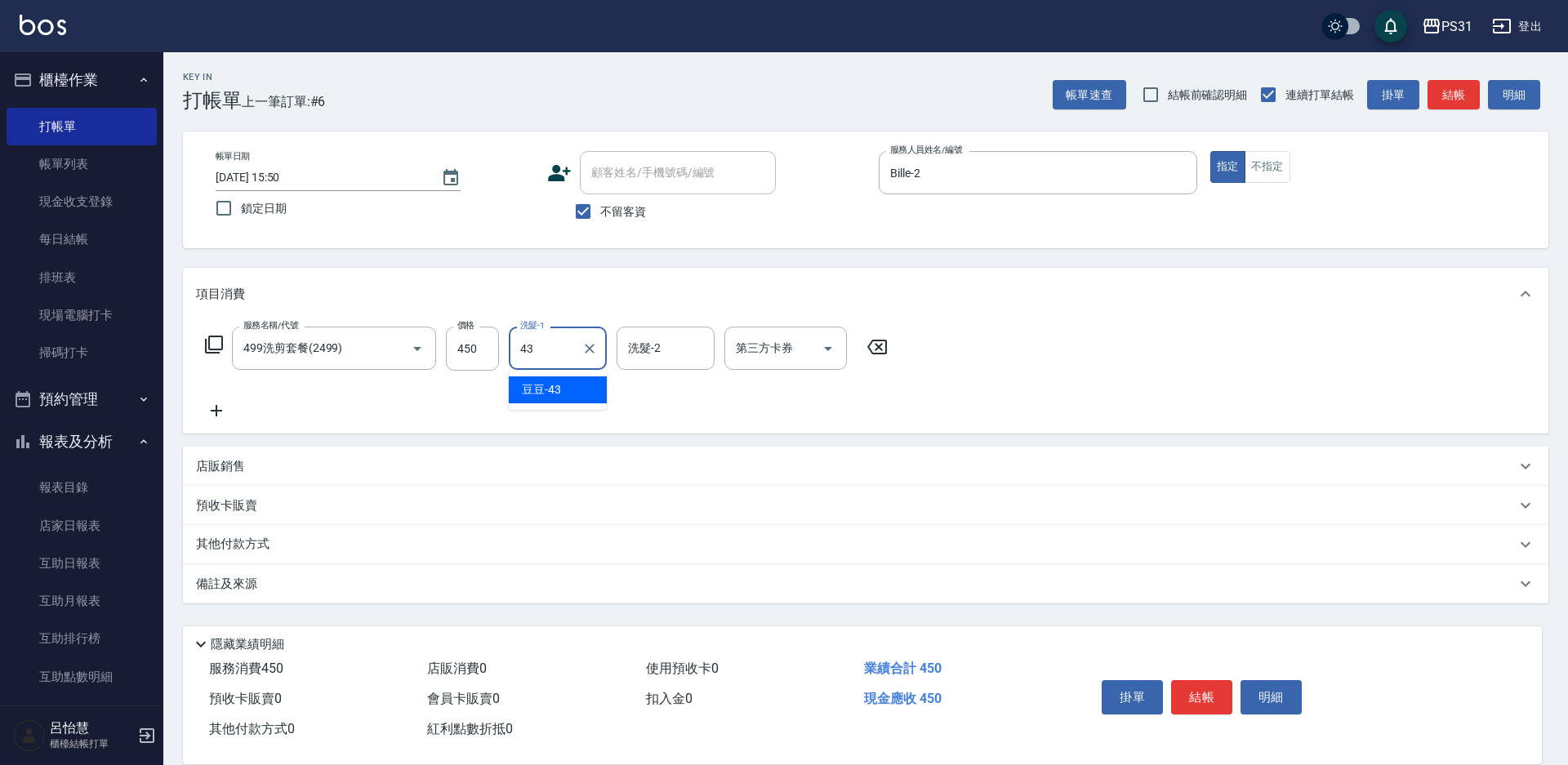
type input "豆豆-43"
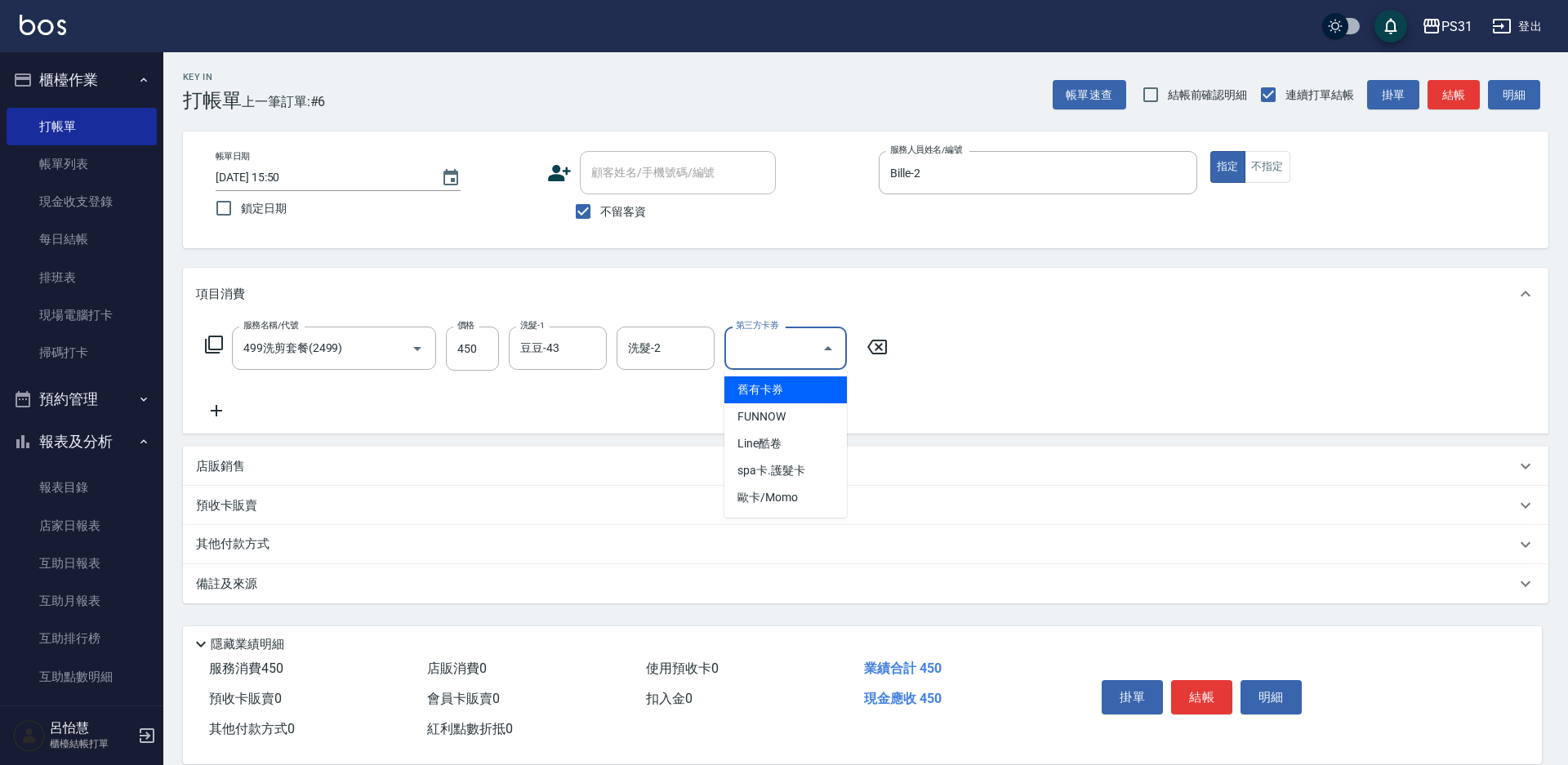
type input "舊有卡券"
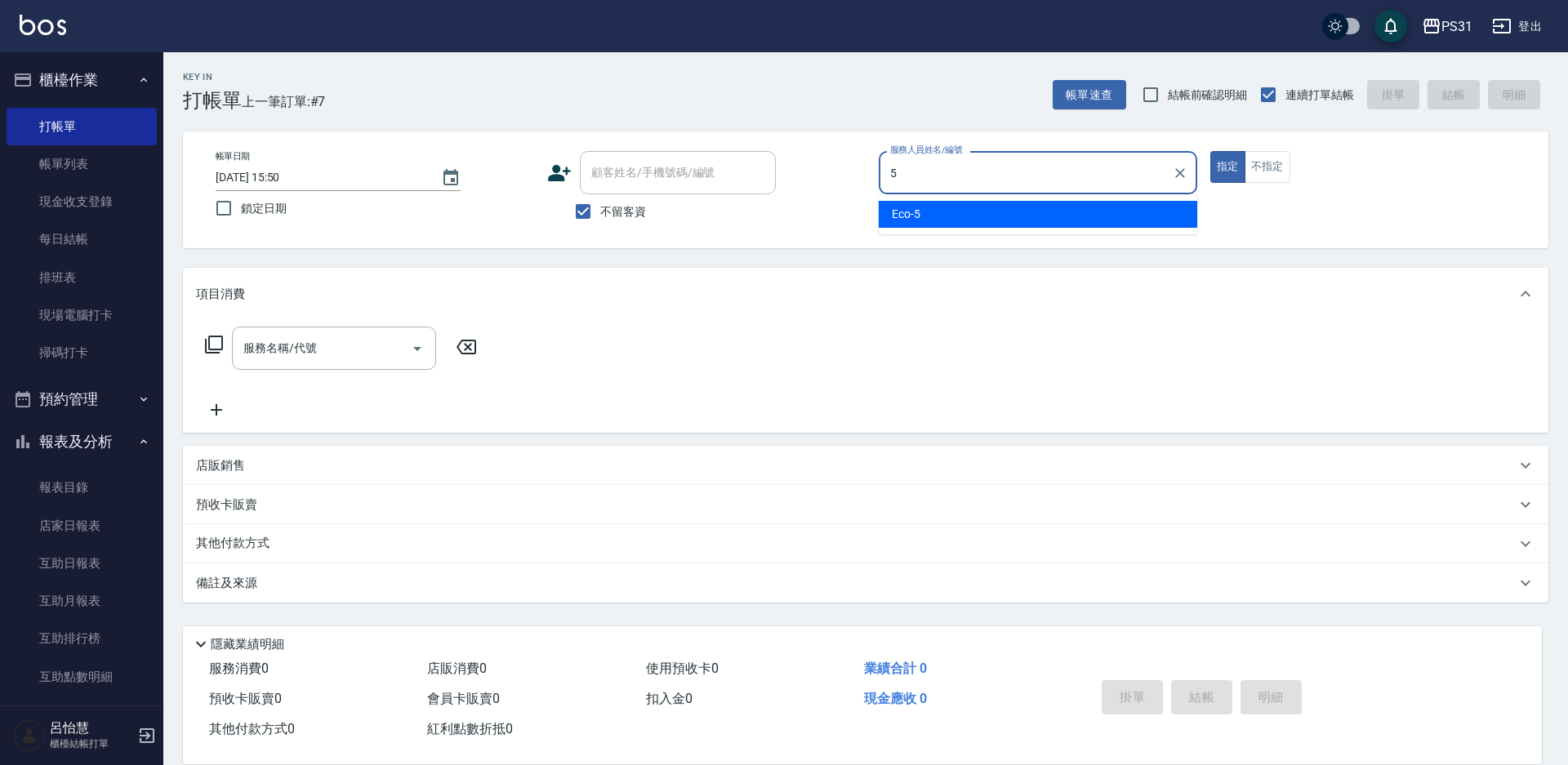
type input "Eco-5"
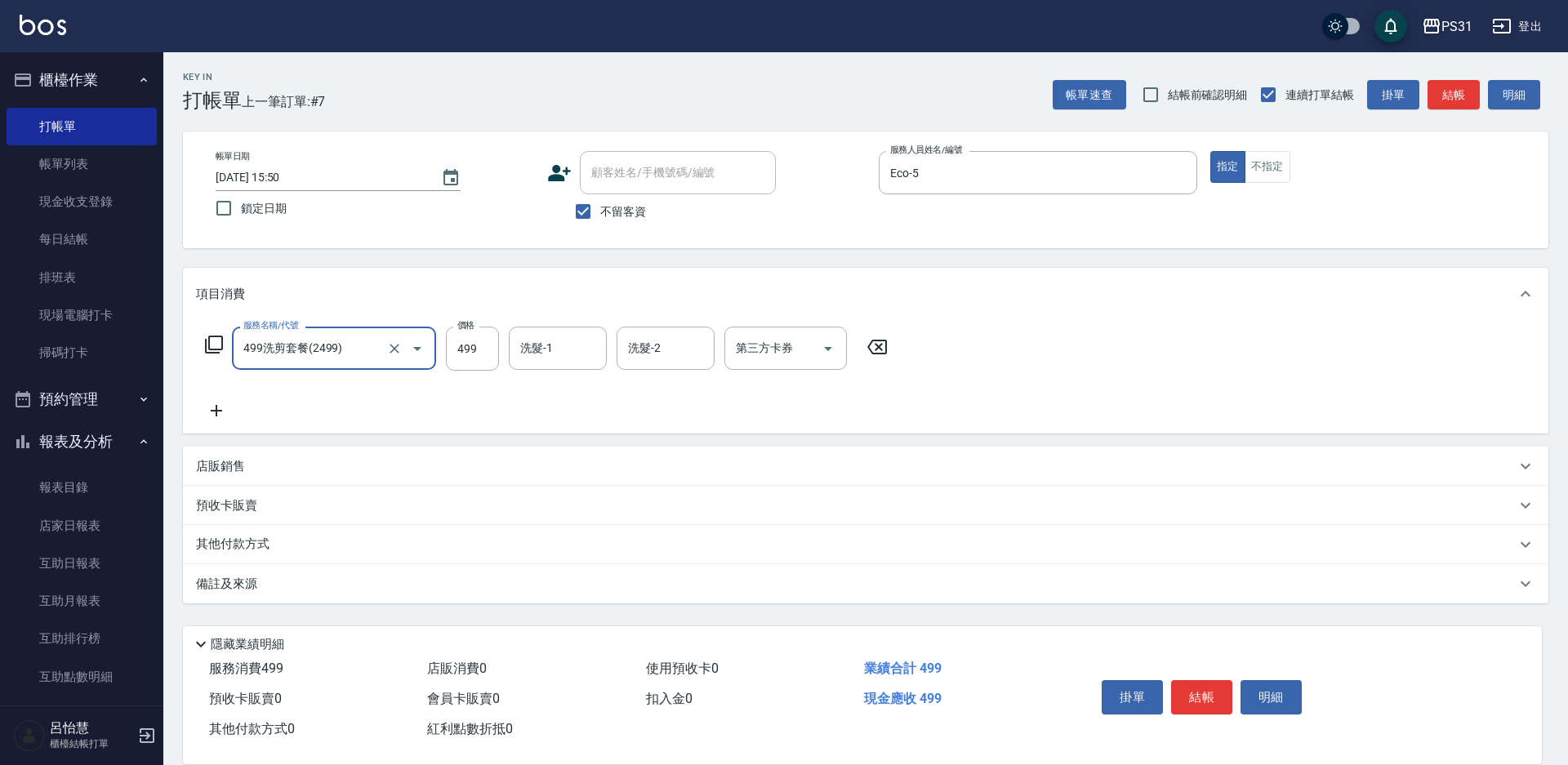
type input "499洗剪套餐(2499)"
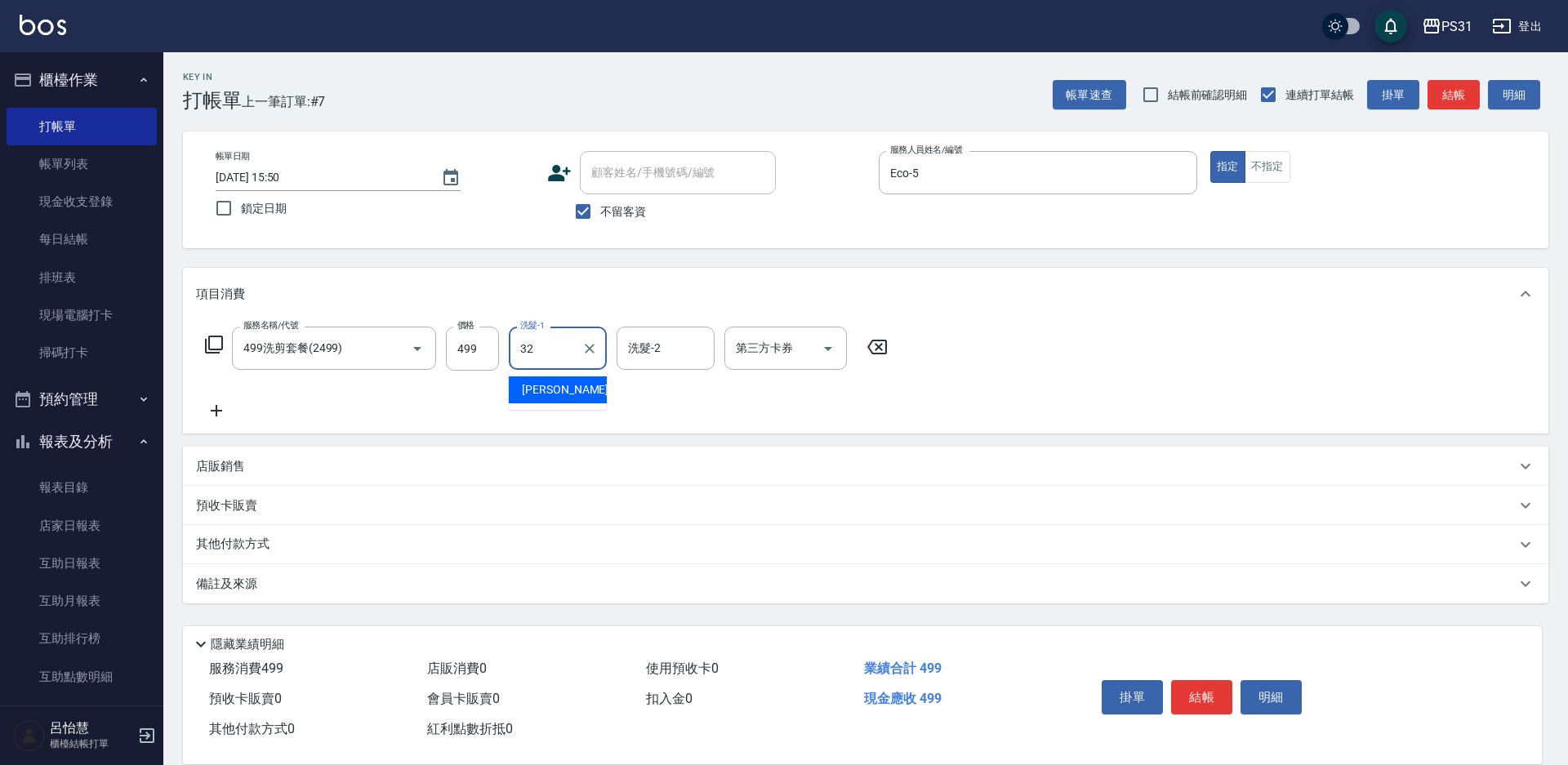
type input "[PERSON_NAME]-32"
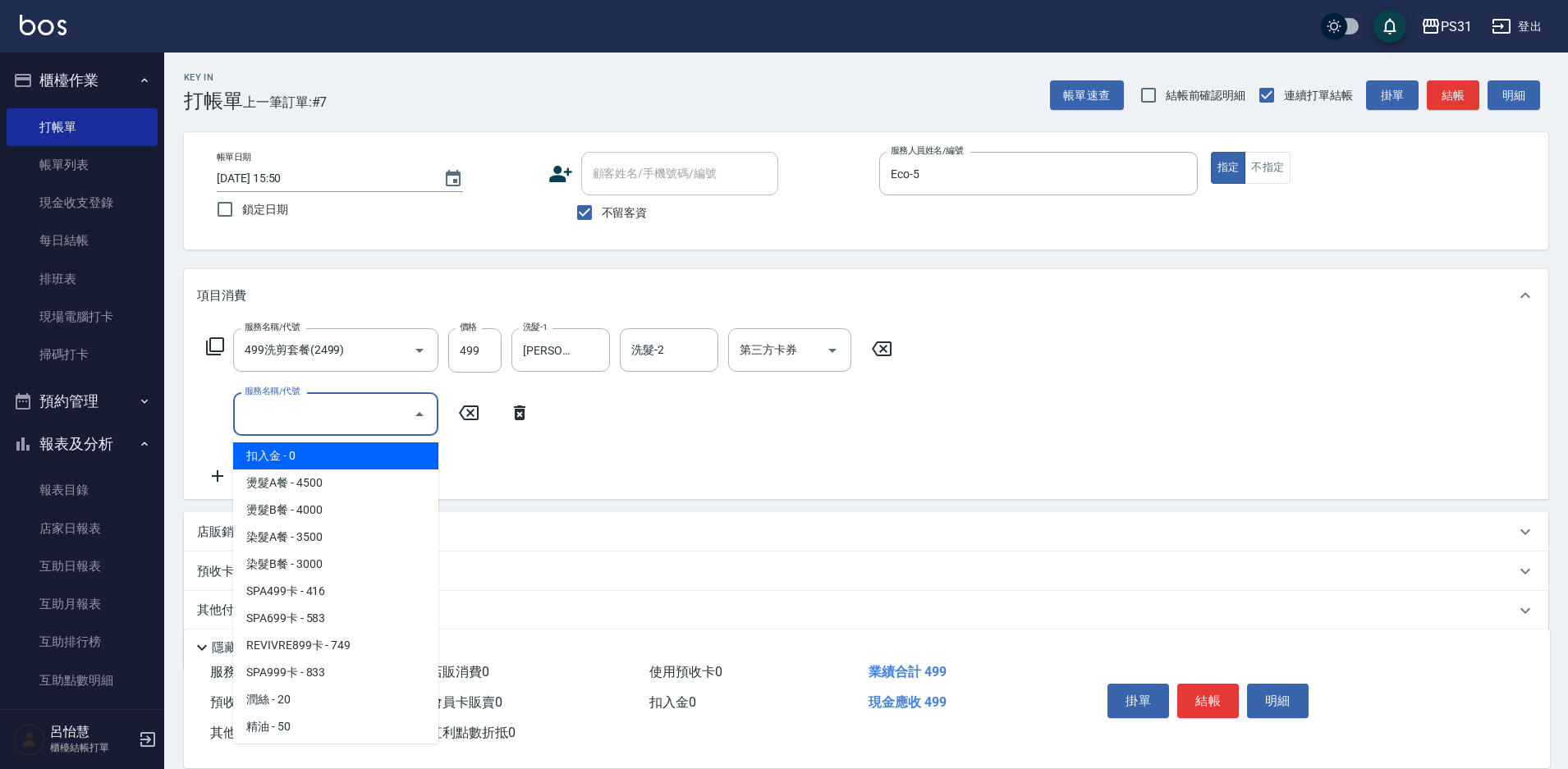
type input "扣入金(+)"
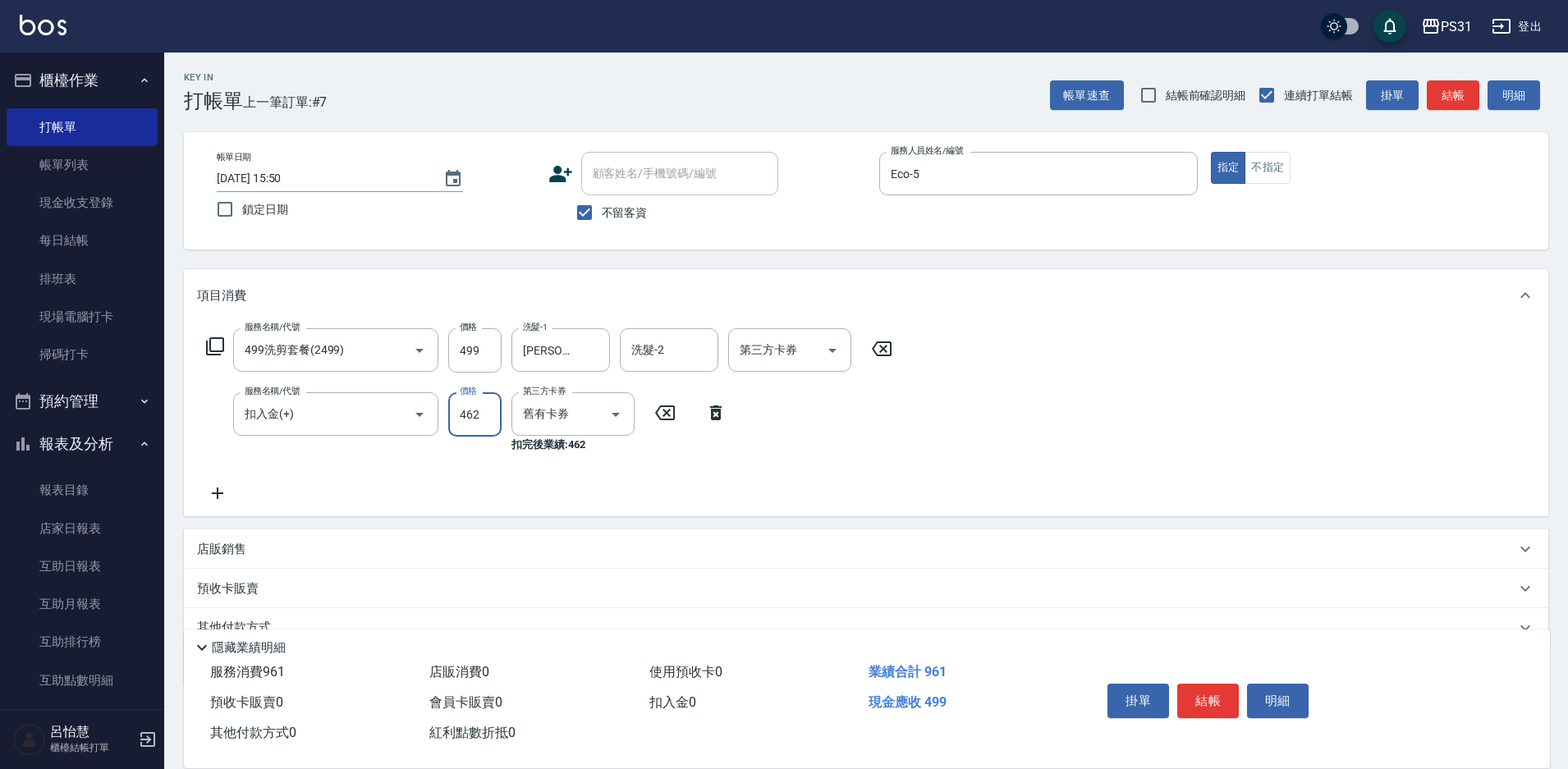
type input "462"
drag, startPoint x: 458, startPoint y: 355, endPoint x: 579, endPoint y: 349, distance: 121.1
click at [579, 349] on div "服務名稱/代號 499洗剪套餐(2499) 服務名稱/代號 價格 499 價格 洗髮-1 [PERSON_NAME]-32 洗髮-1 洗髮-2 洗髮-2 第三…" at bounding box center [549, 350] width 705 height 44
click at [481, 355] on input "499" at bounding box center [475, 350] width 53 height 44
type input "37"
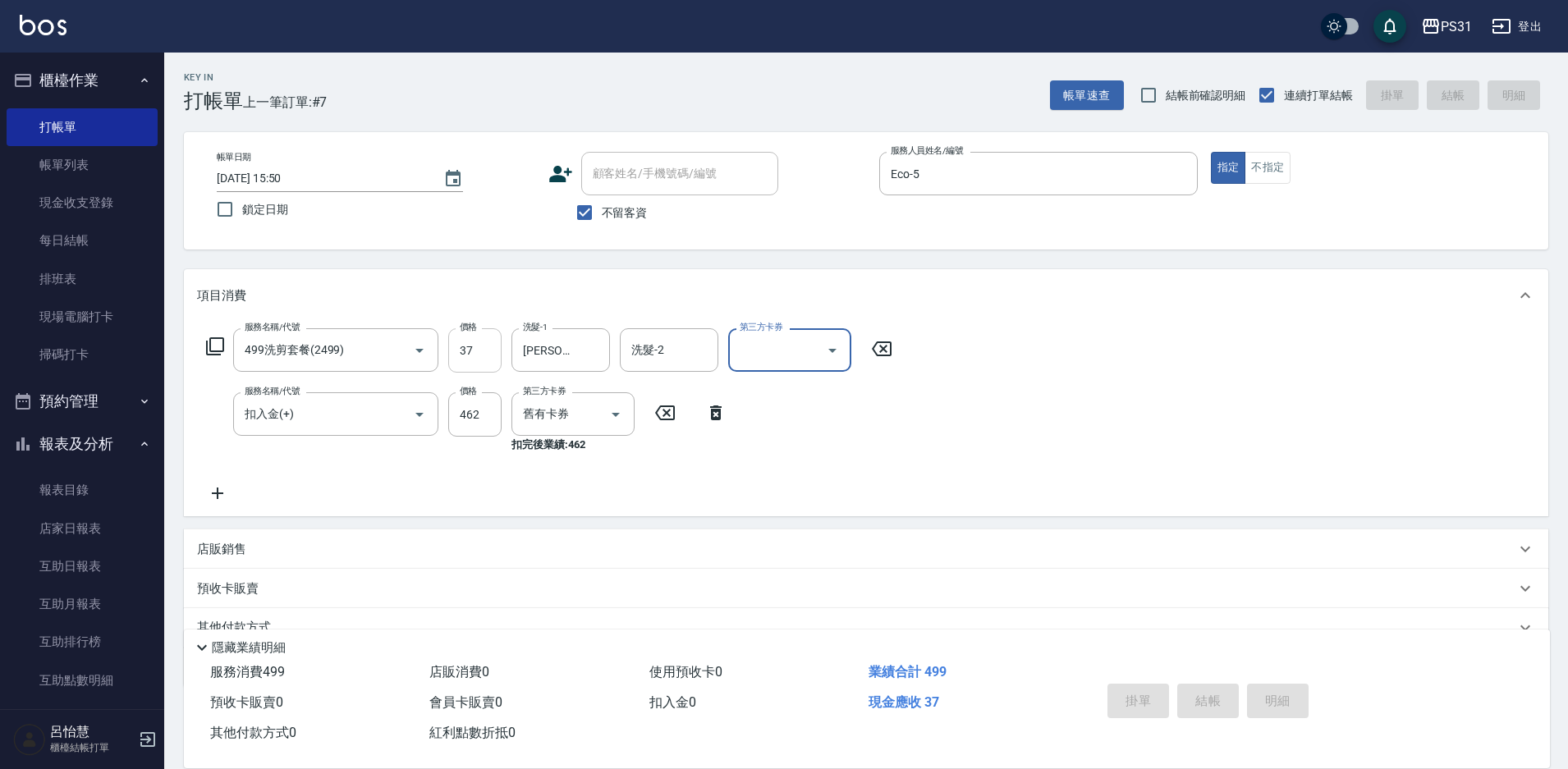
type input "[DATE] 15:51"
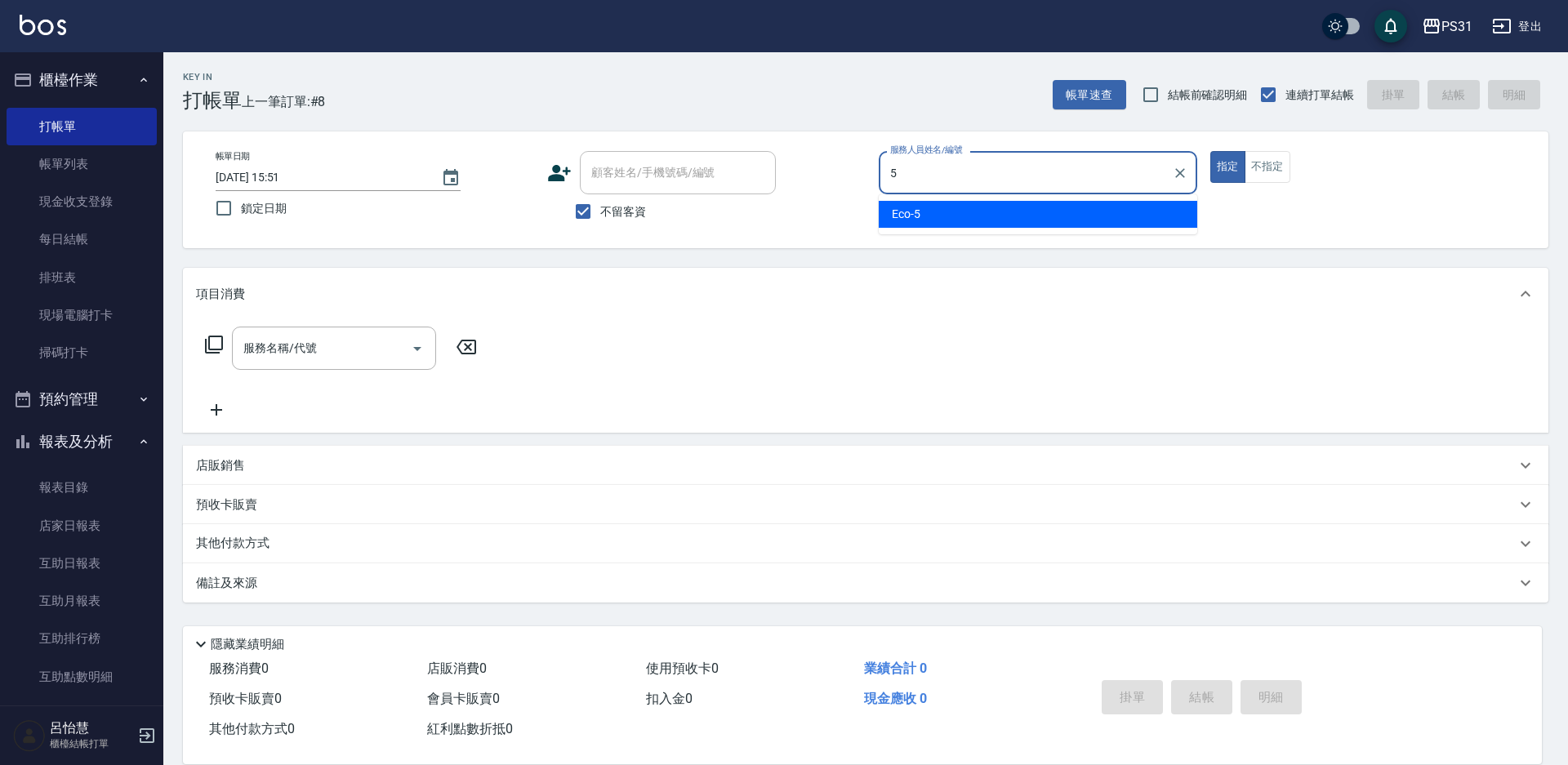
type input "Eco-5"
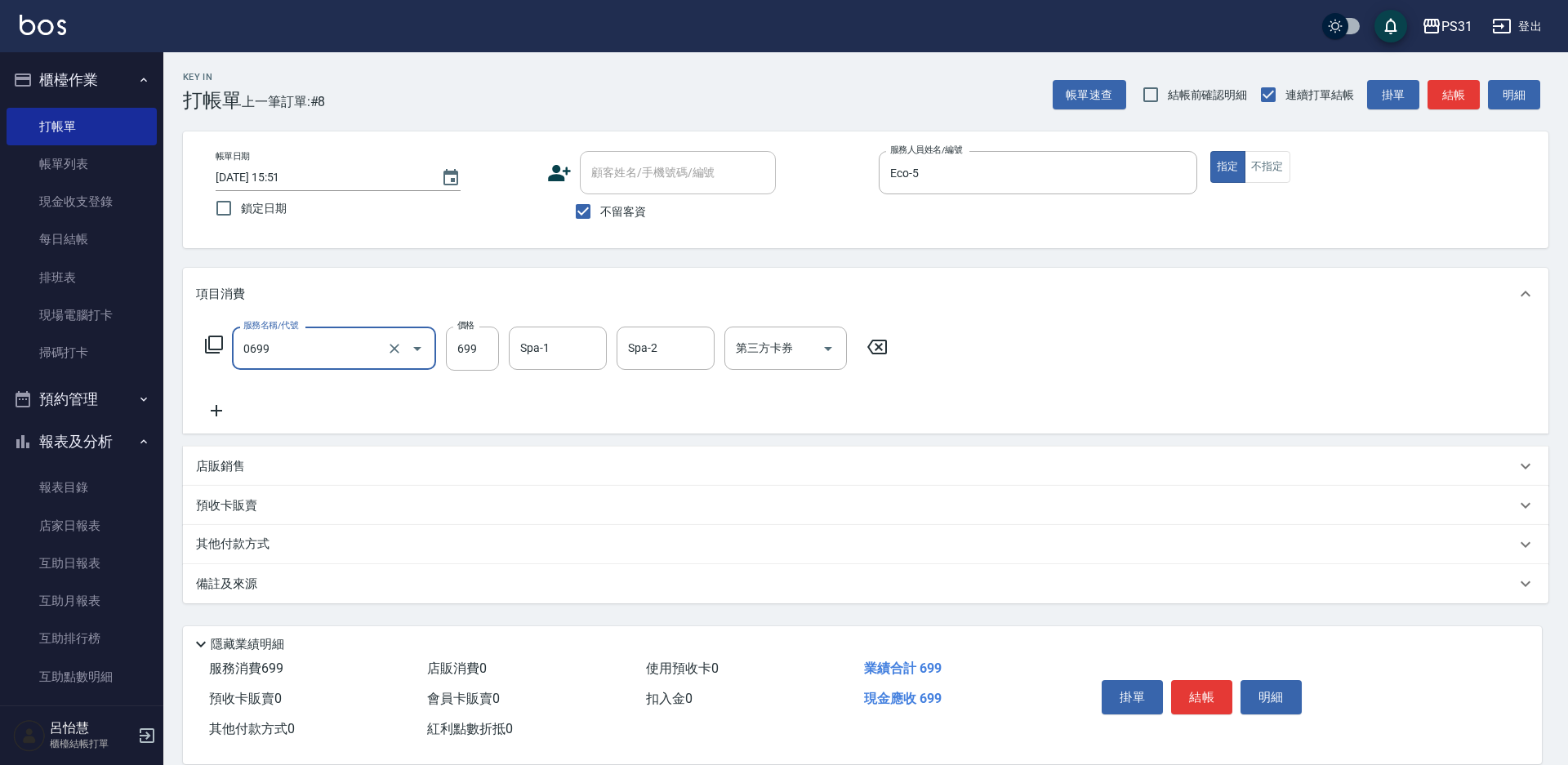
type input "精油699(0699)"
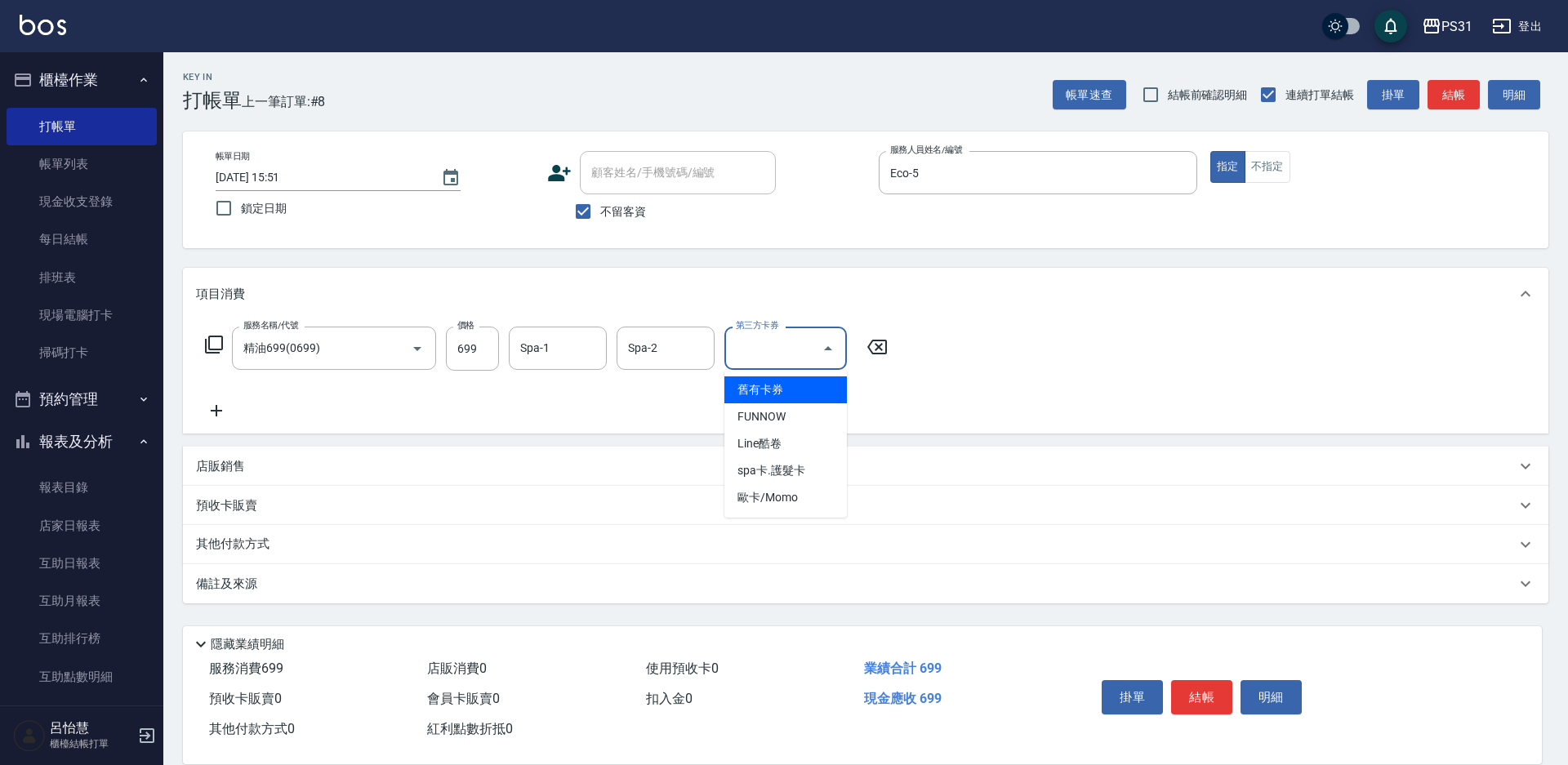
type input "舊有卡券"
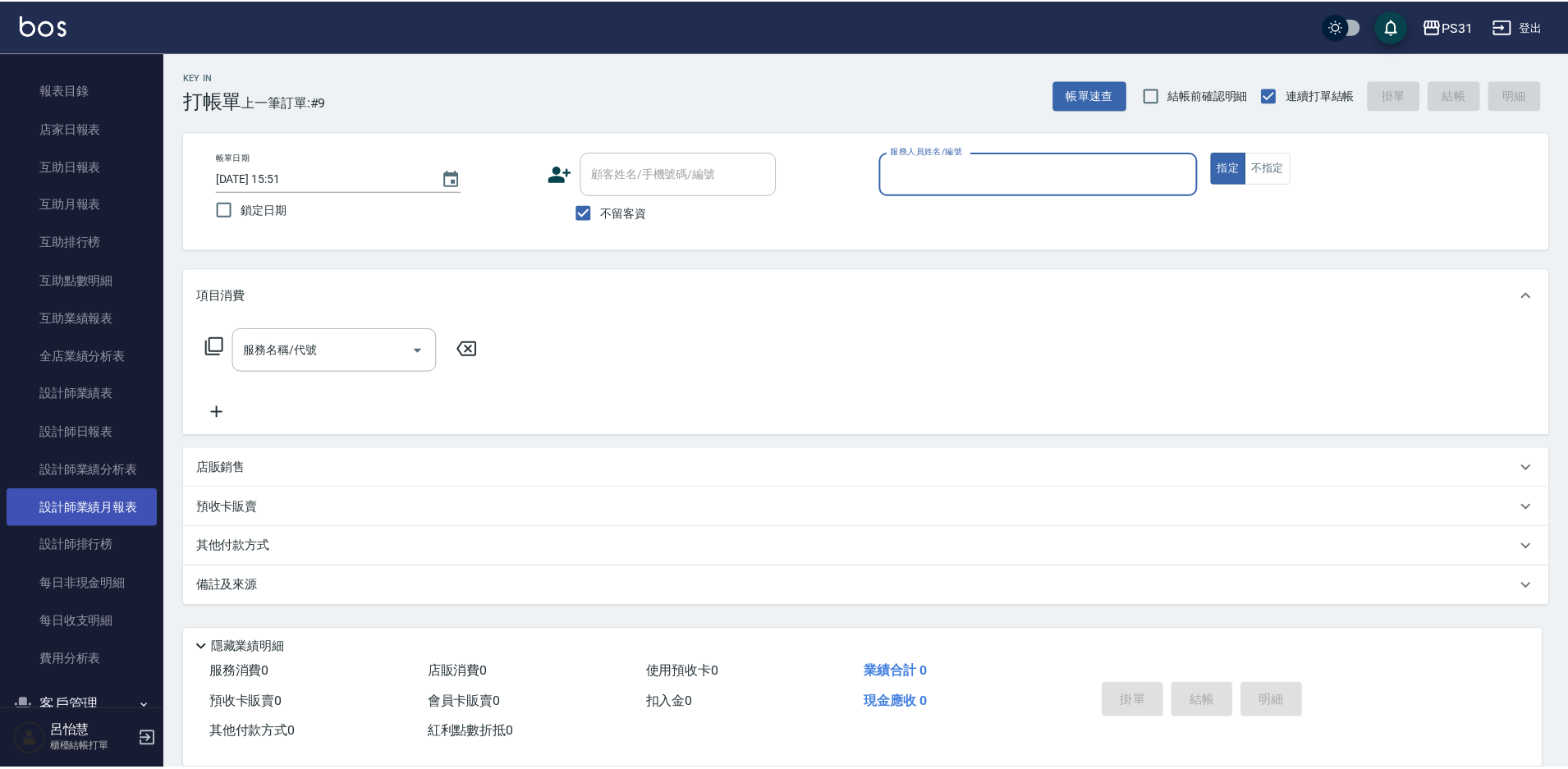
scroll to position [411, 0]
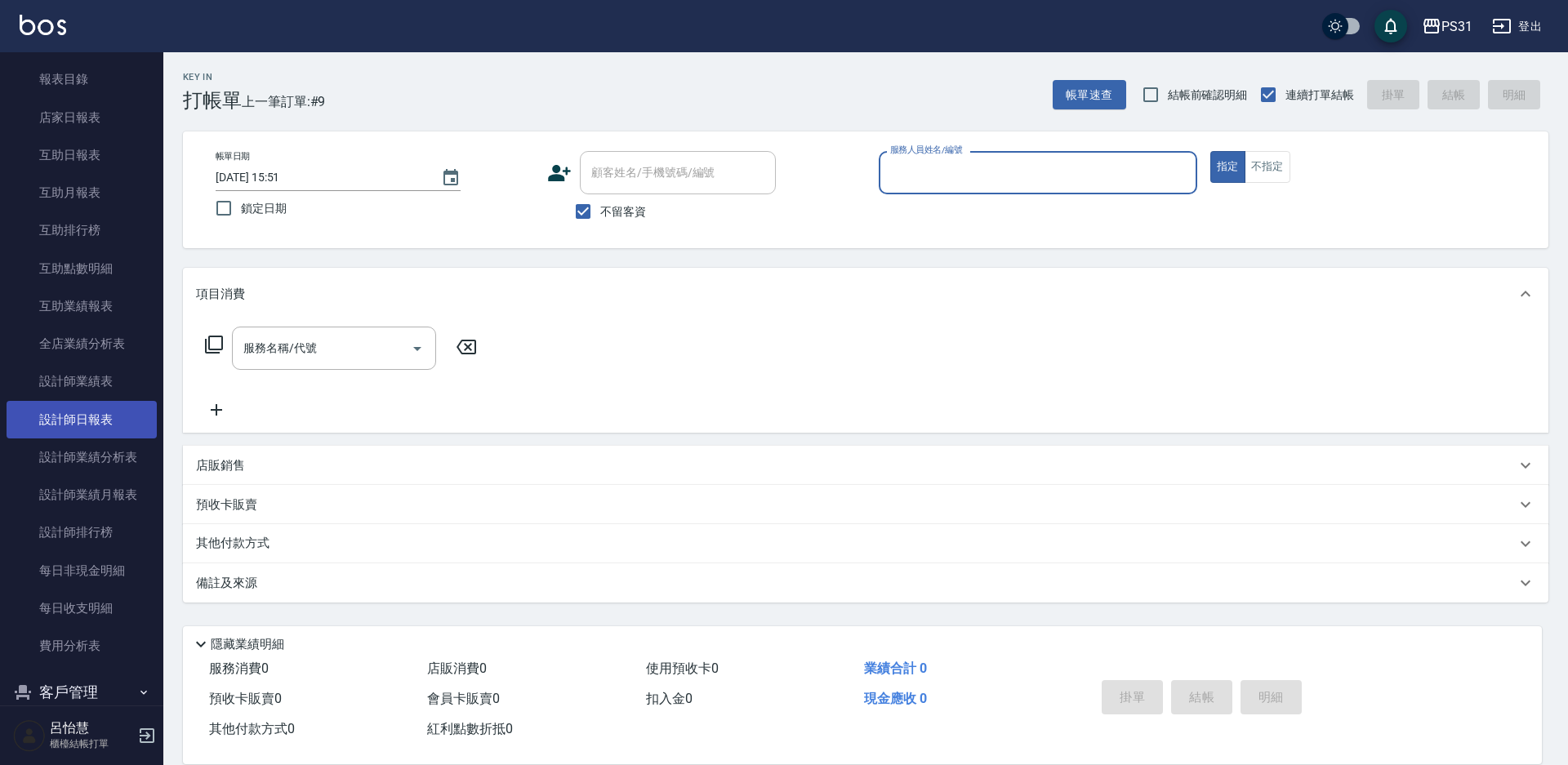
click at [88, 422] on link "設計師日報表" at bounding box center [82, 420] width 150 height 38
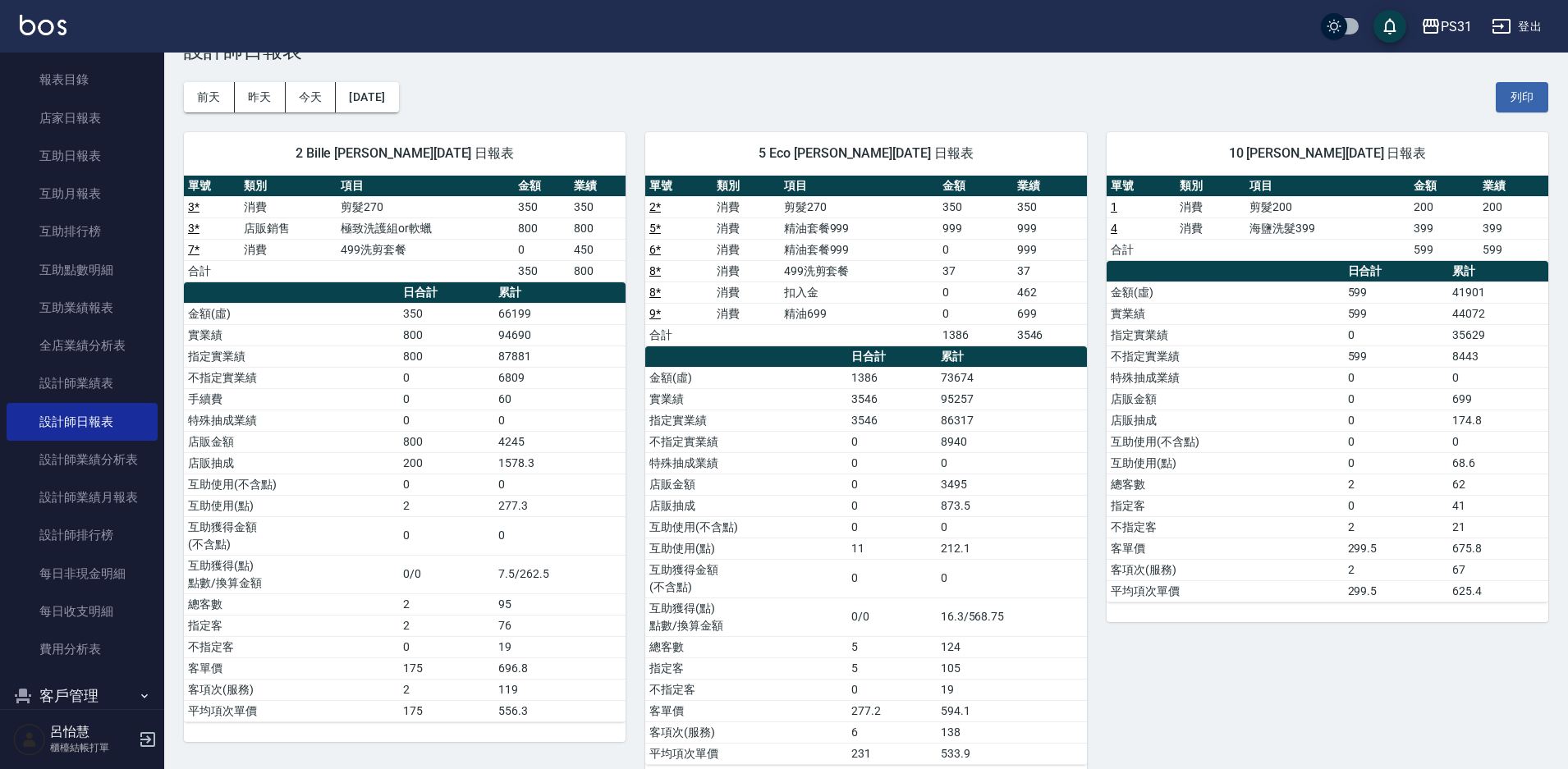
scroll to position [85, 0]
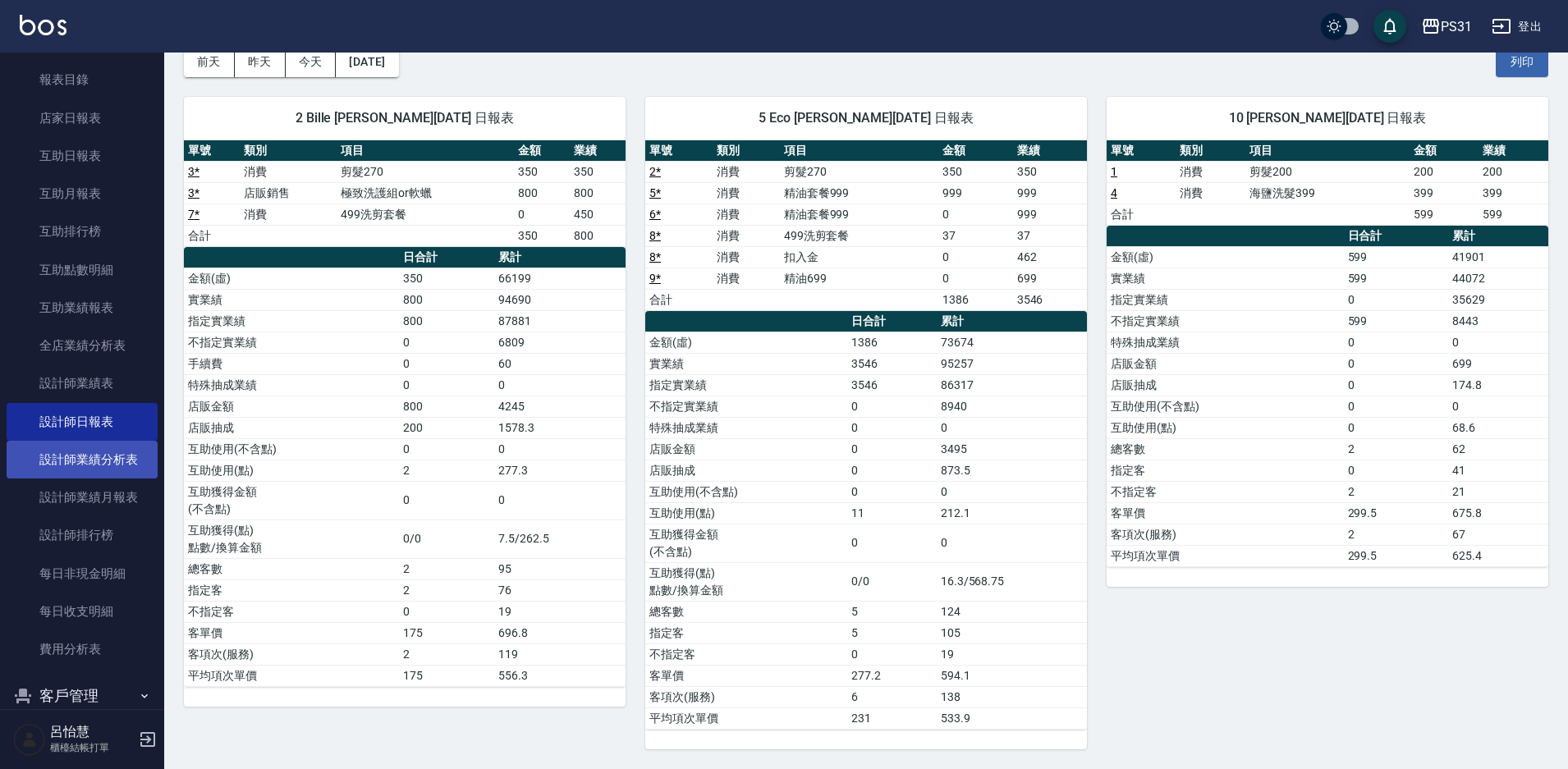
click at [127, 448] on link "設計師業績分析表" at bounding box center [82, 460] width 151 height 38
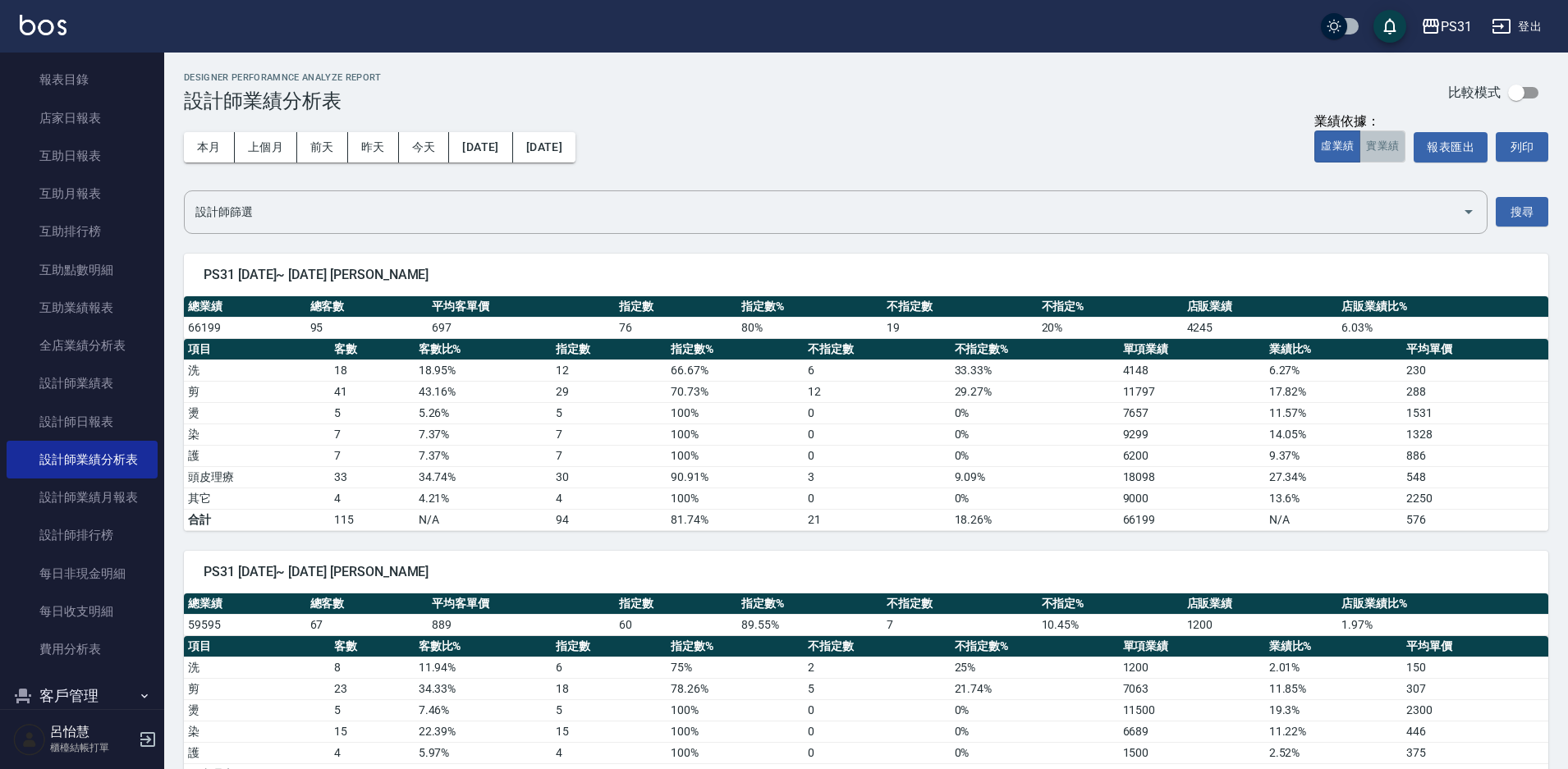
click at [1378, 139] on button "實業績" at bounding box center [1382, 146] width 46 height 32
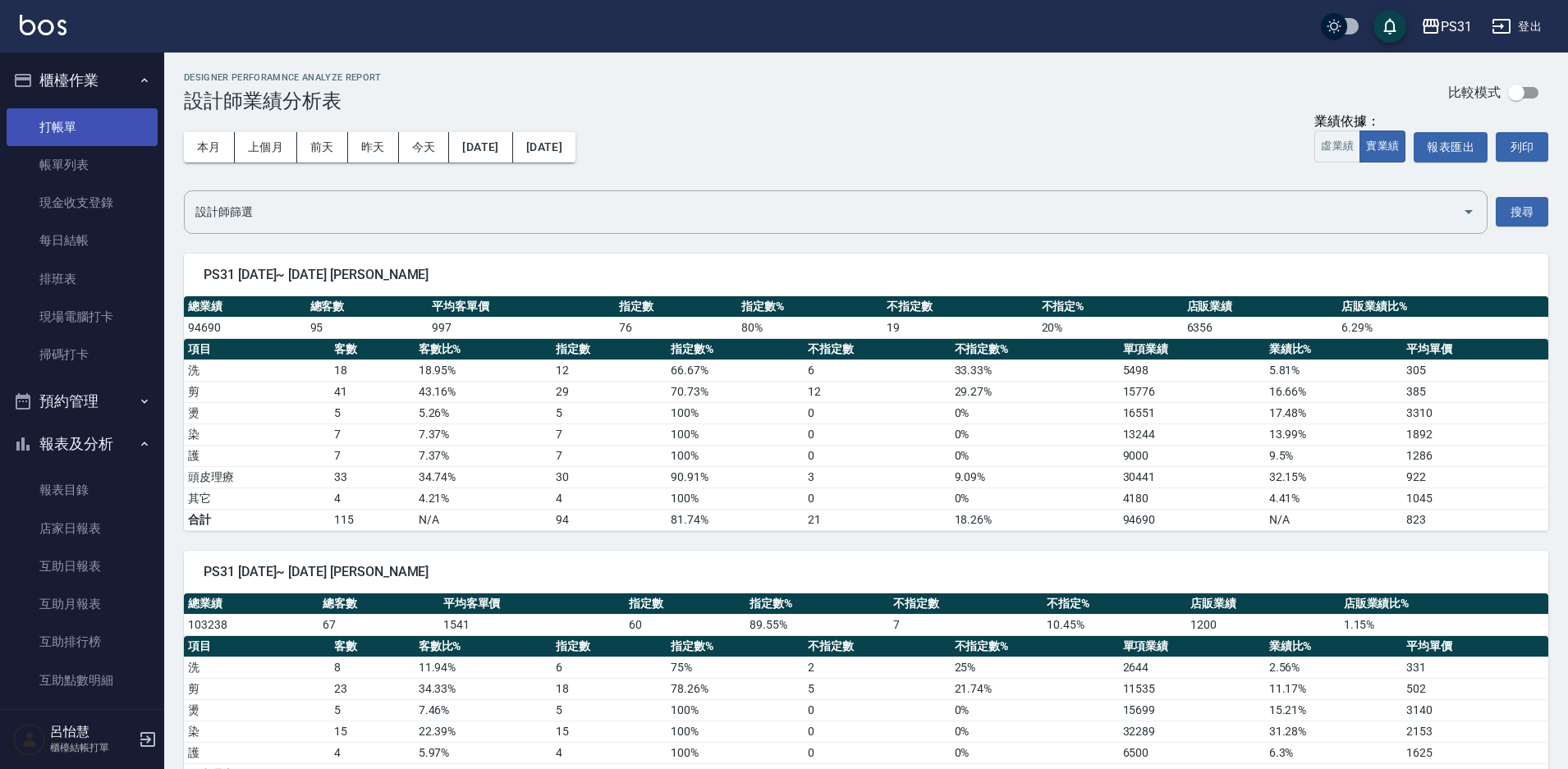
click at [69, 112] on link "打帳單" at bounding box center [82, 128] width 151 height 38
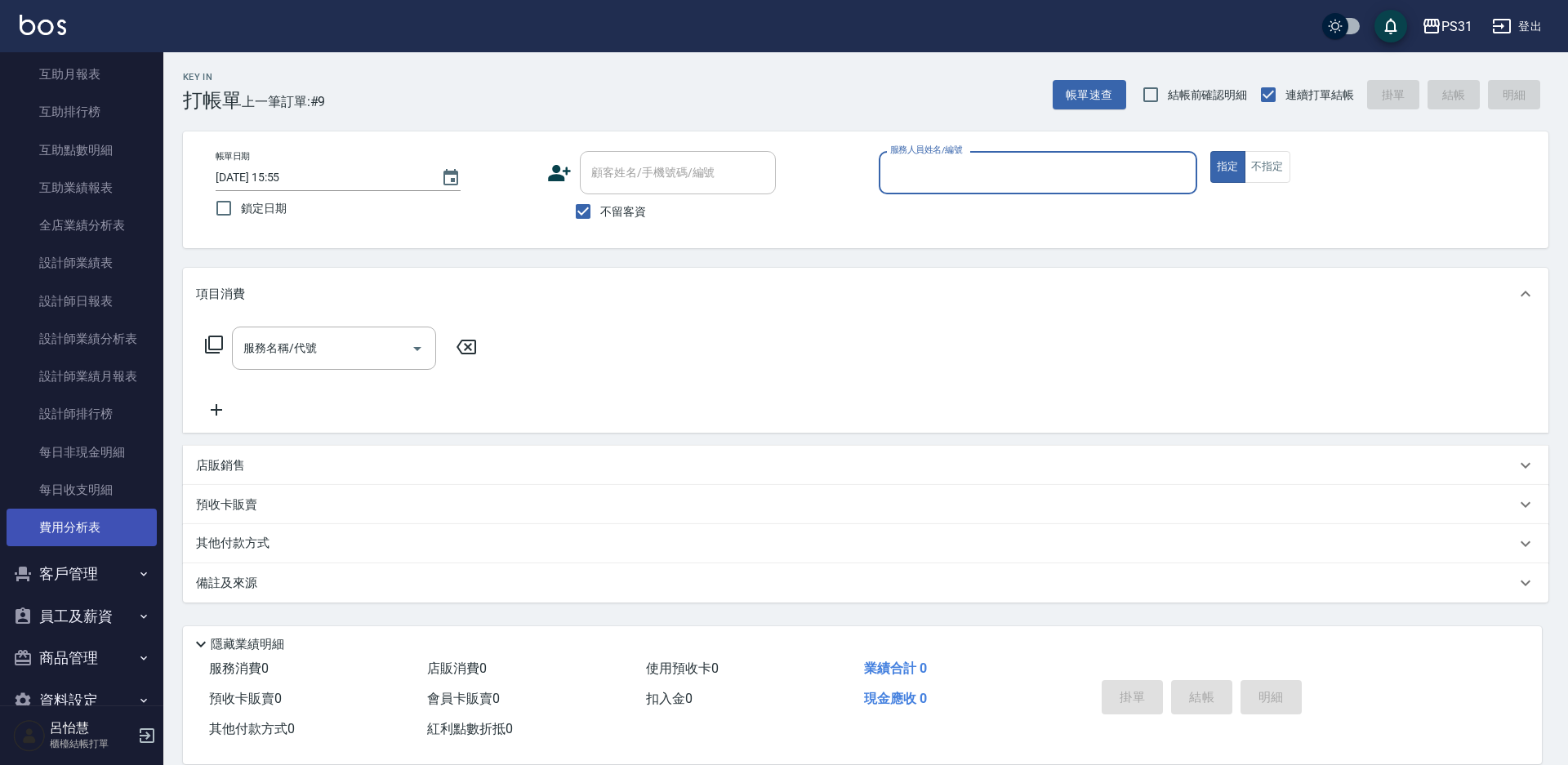
scroll to position [562, 0]
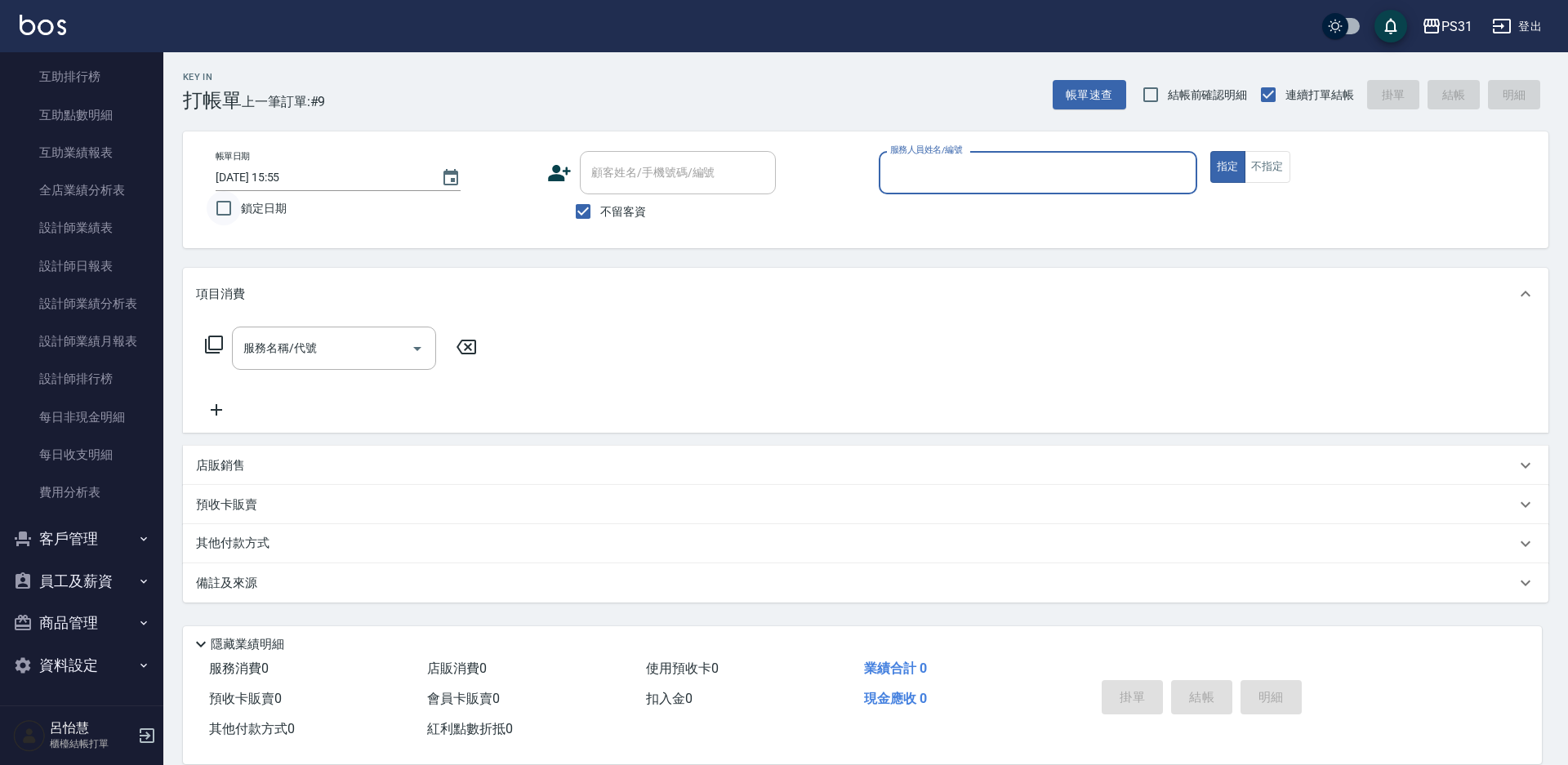
click at [223, 212] on input "鎖定日期" at bounding box center [223, 208] width 34 height 34
checkbox input "true"
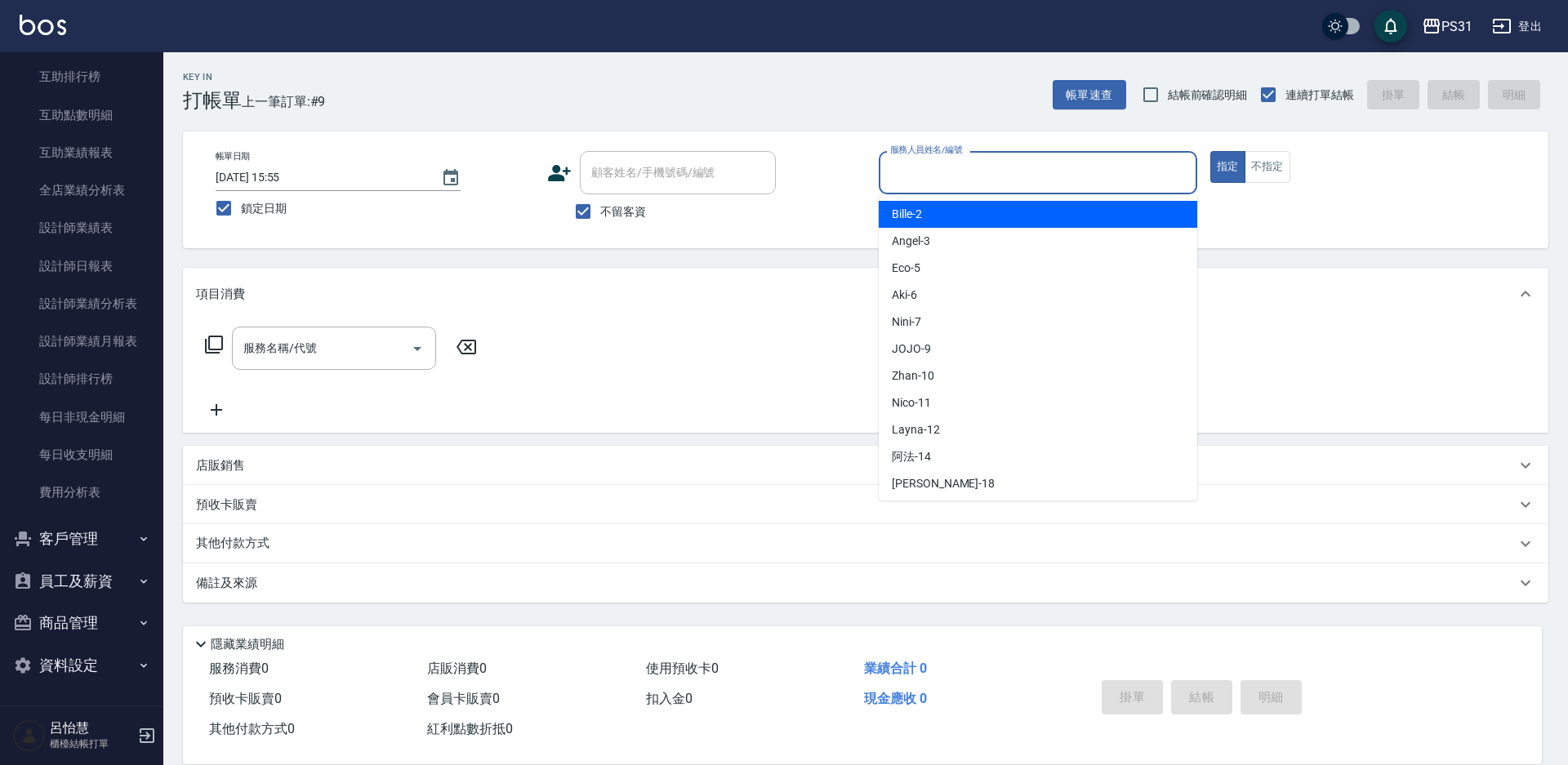
click at [985, 183] on input "服務人員姓名/編號" at bounding box center [1037, 172] width 303 height 28
type input "[PERSON_NAME]-3"
type button "true"
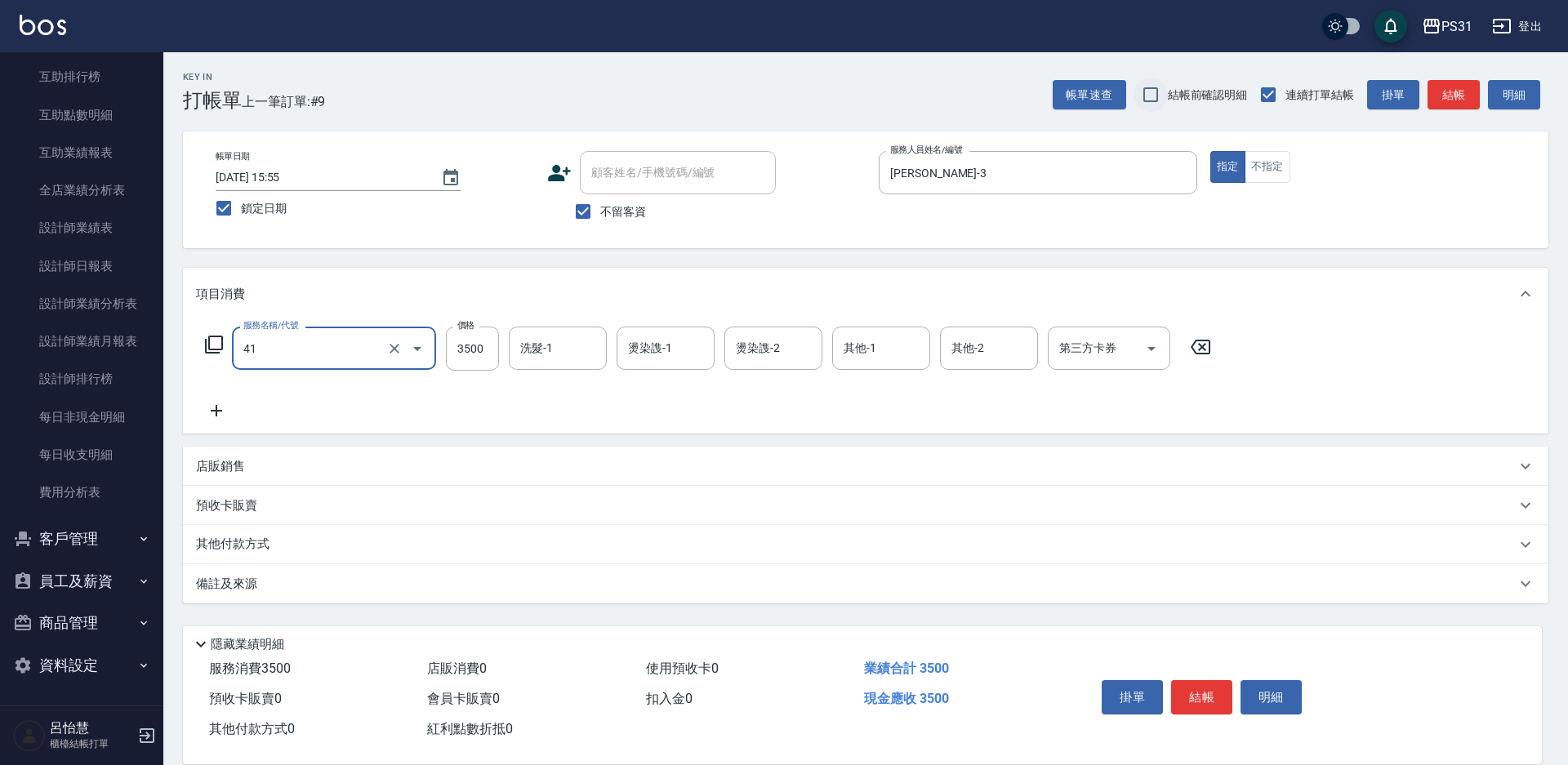
type input "染髮A餐(41)"
type input "3699"
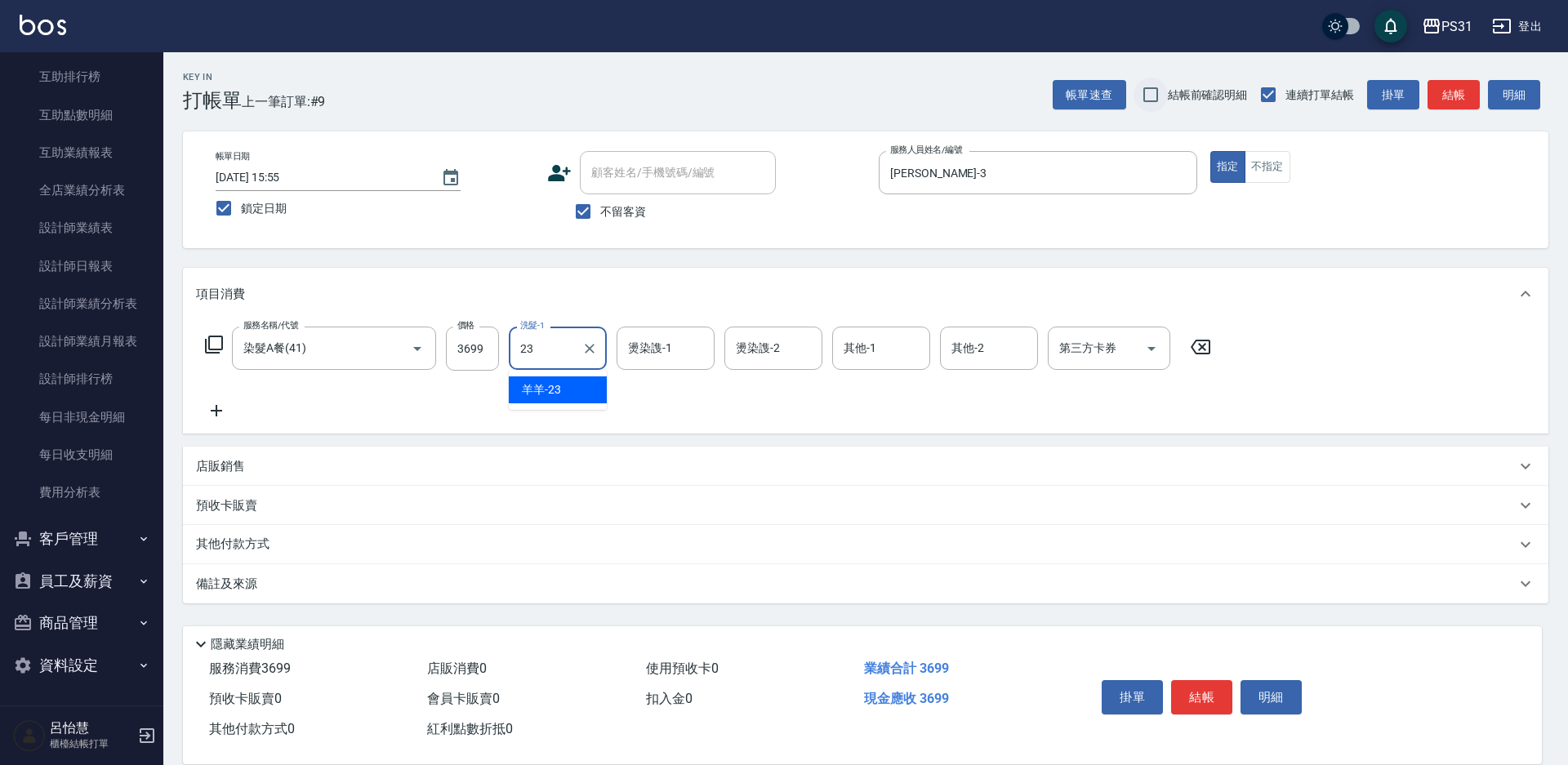
type input "羊羊-23"
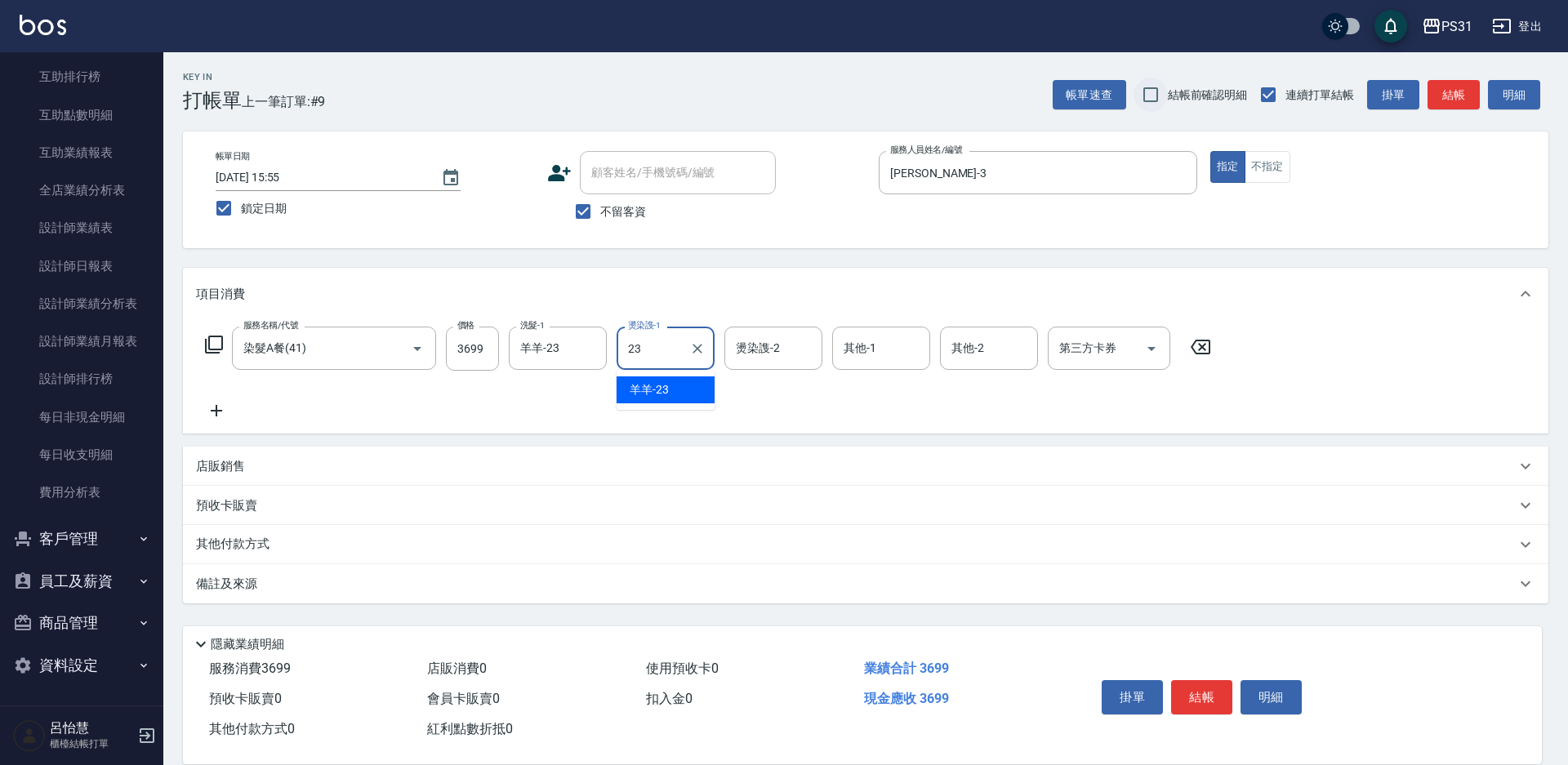
type input "羊羊-23"
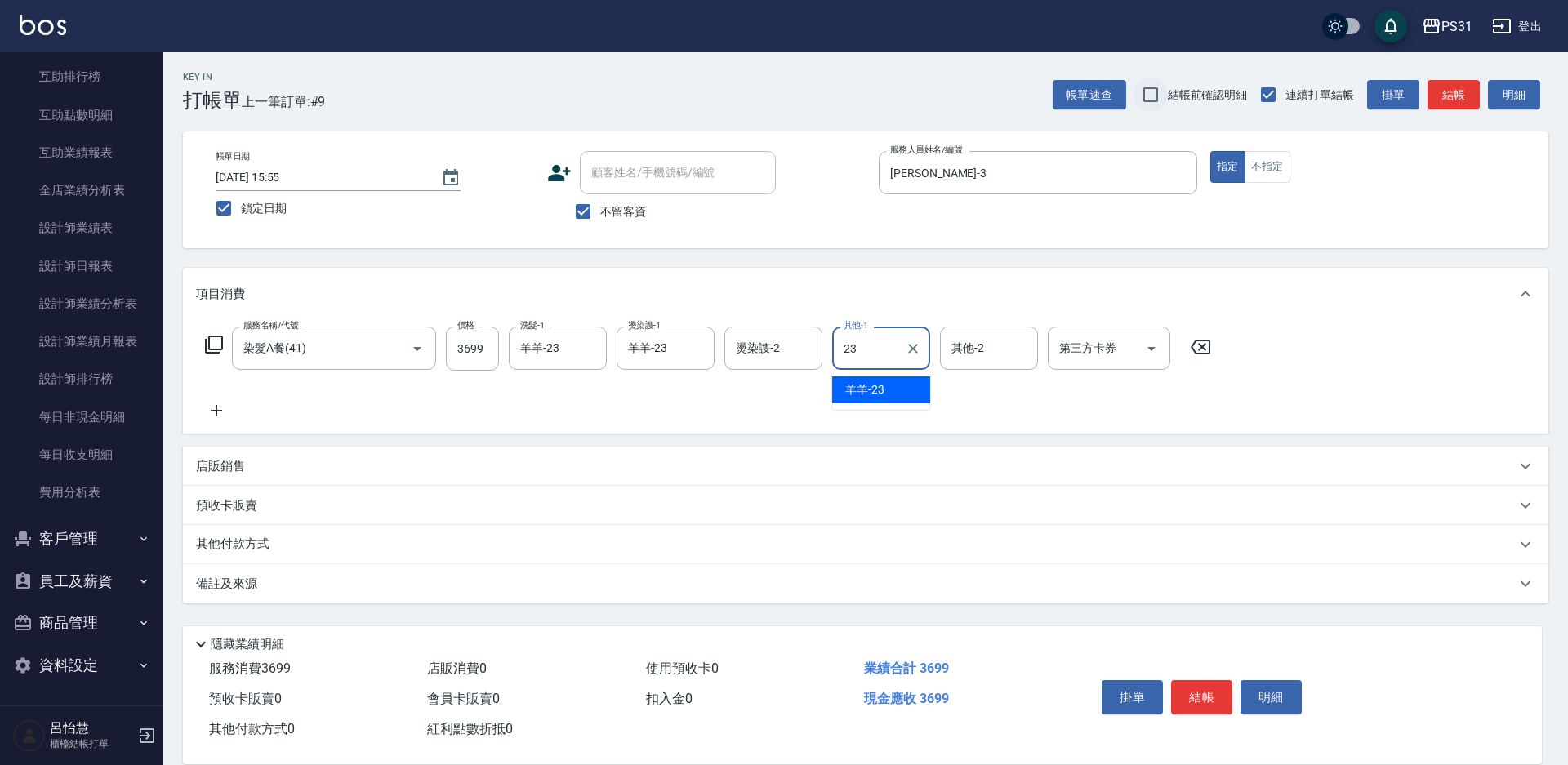
type input "羊羊-23"
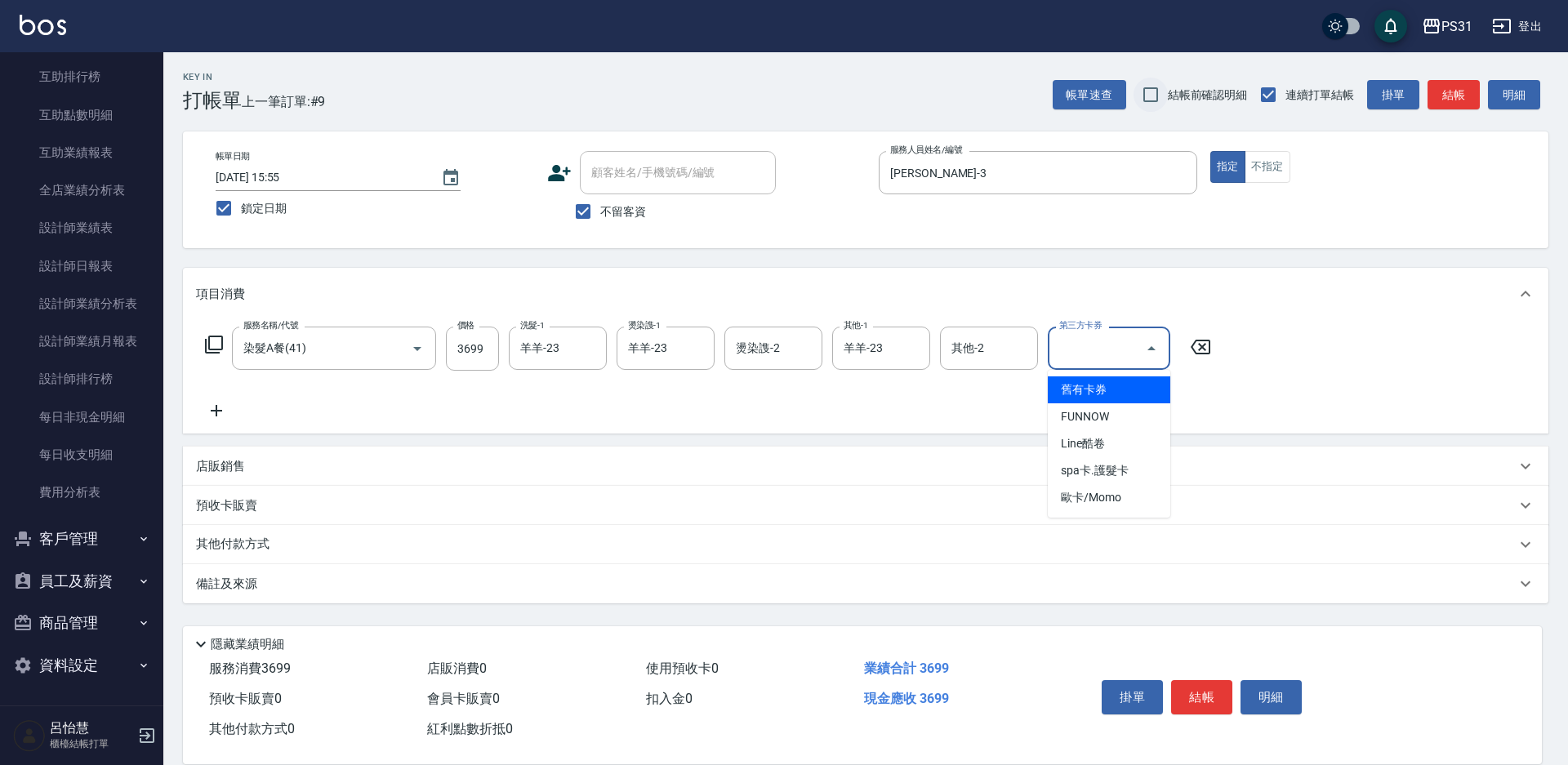
type input "舊有卡券"
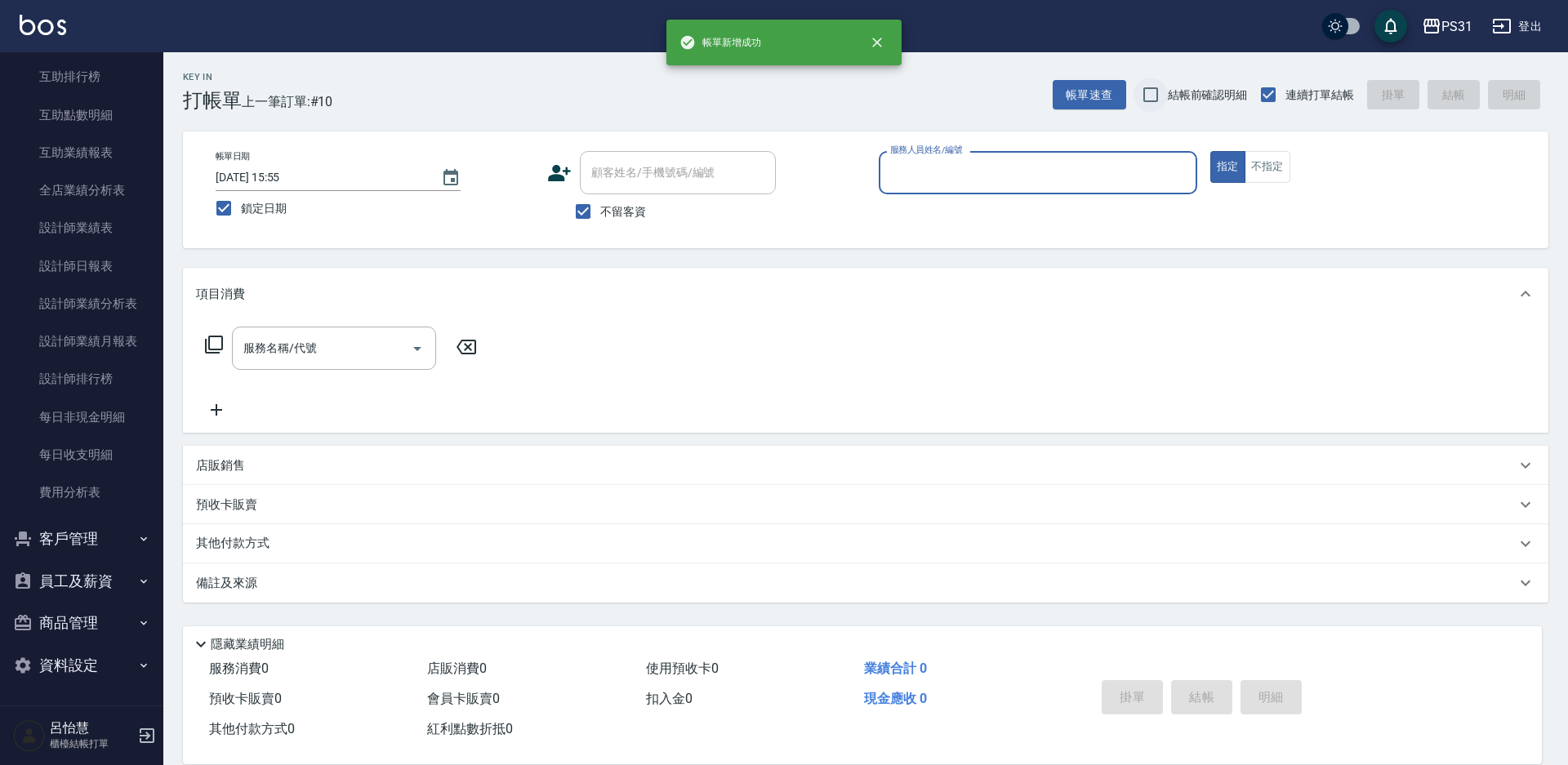
checkbox input "false"
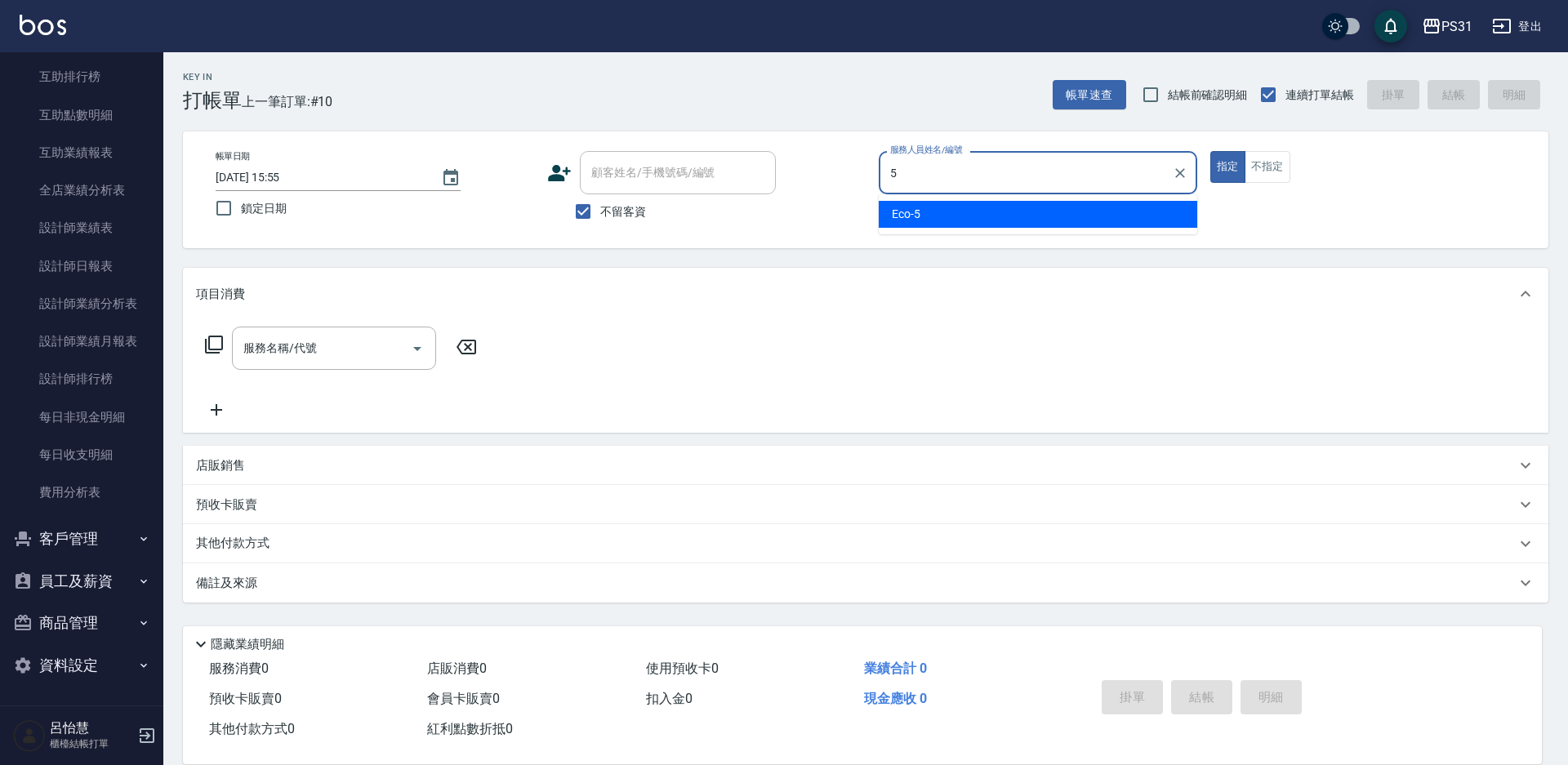
type input "Eco-5"
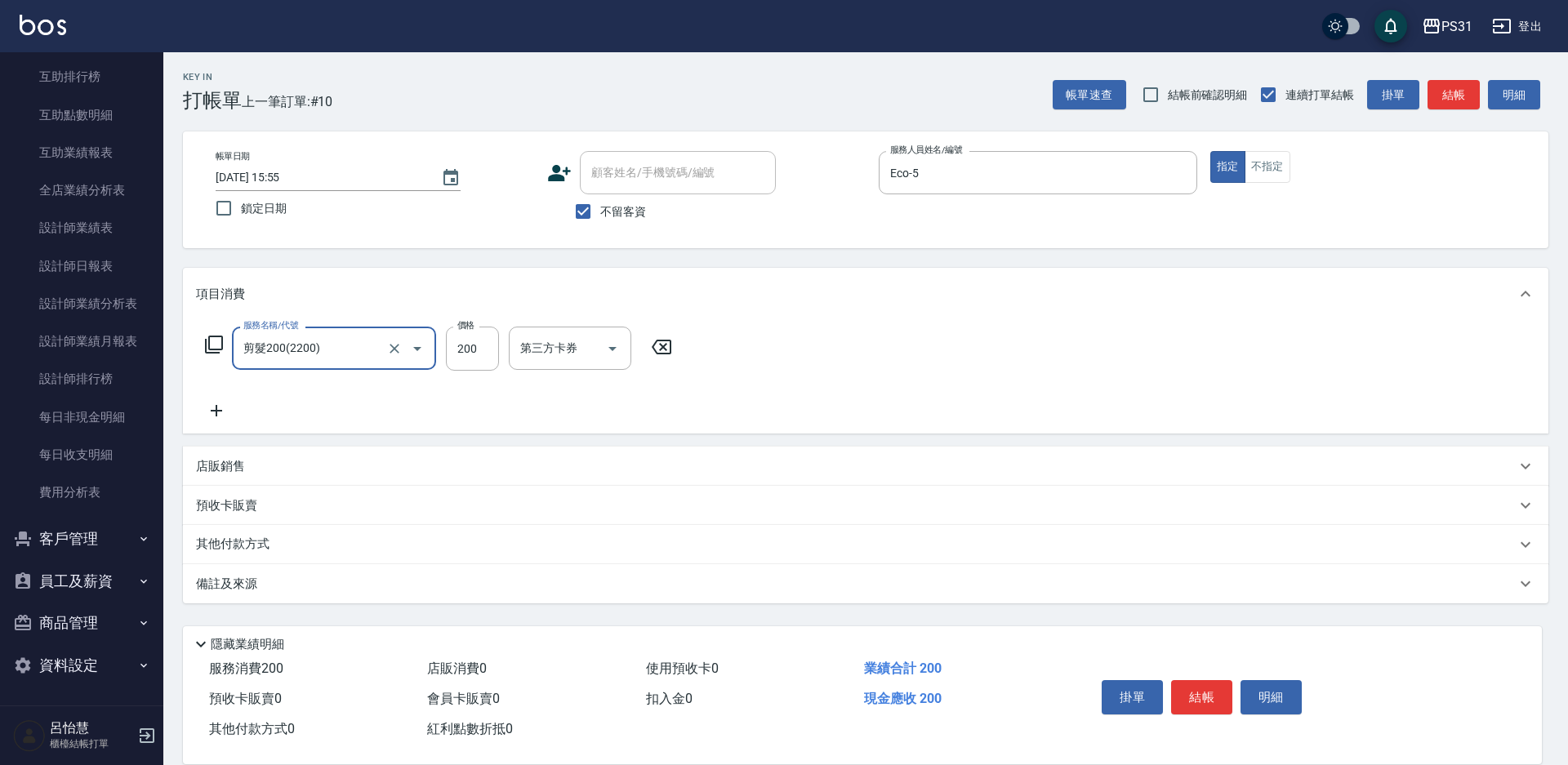
type input "剪髮200(2200)"
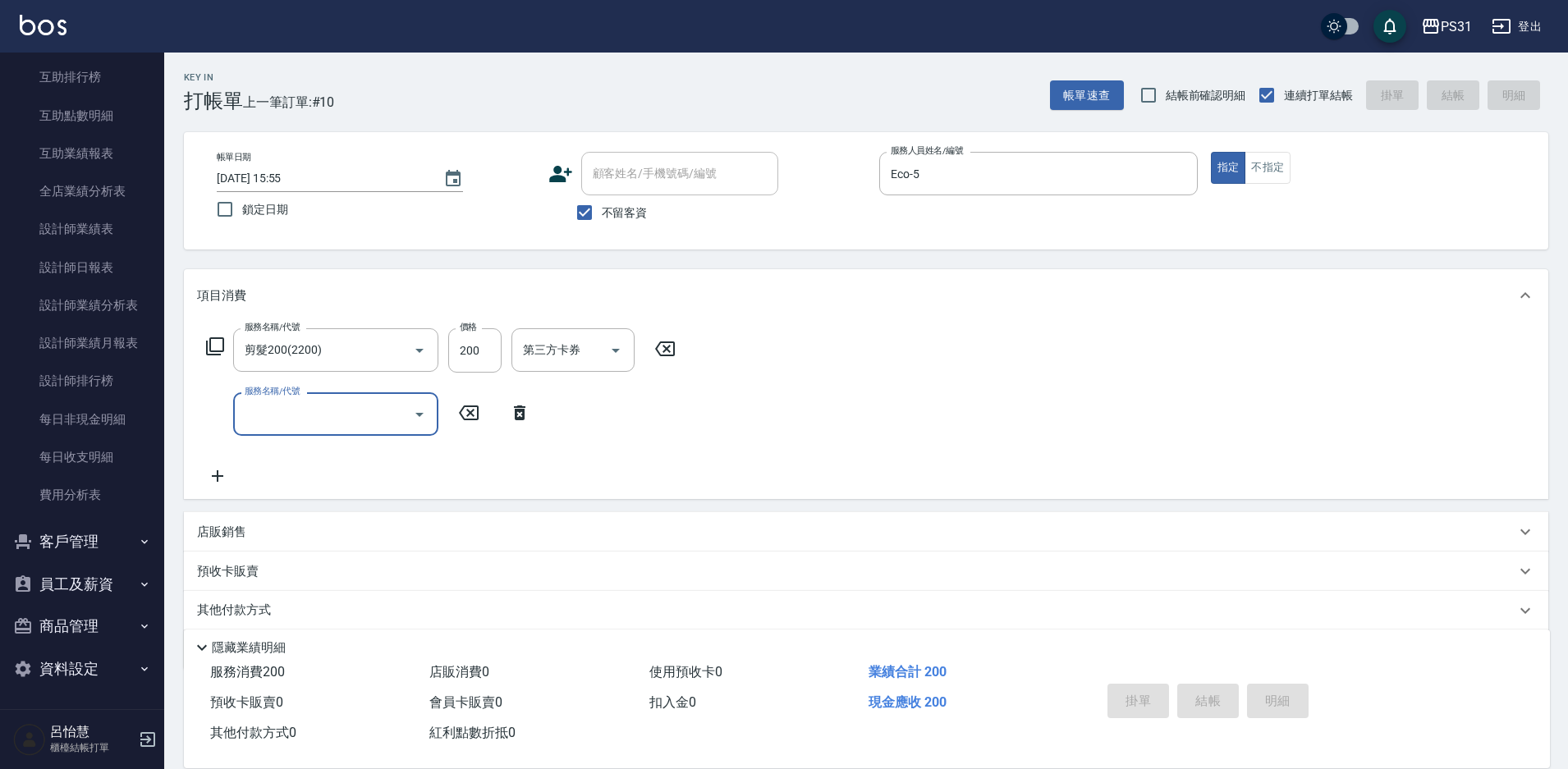
type input "[DATE] 16:03"
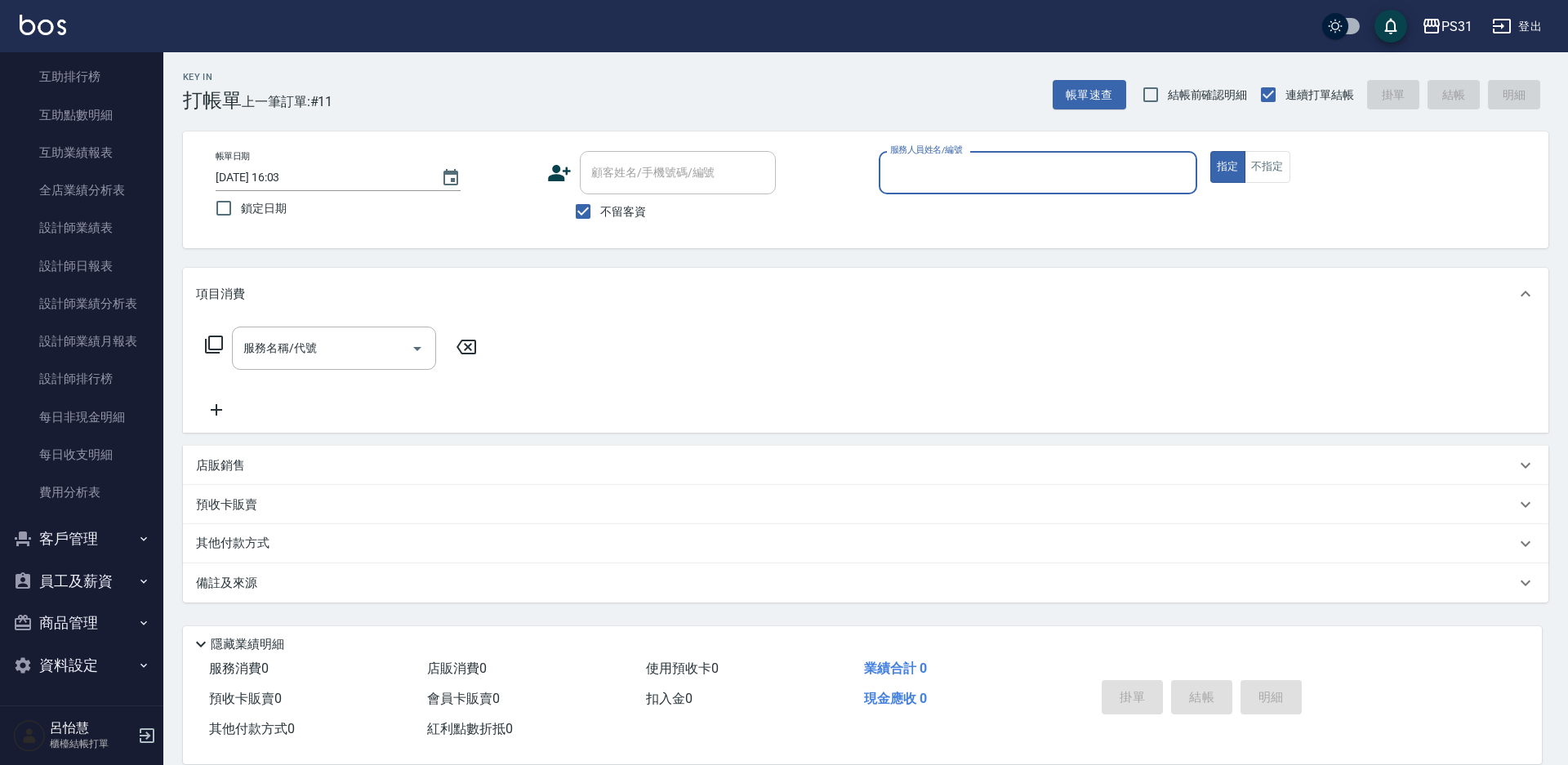
click at [572, 108] on div "Key In 打帳單 上一筆訂單:#11 帳單速查 結帳前確認明細 連續打單結帳 掛單 結帳 明細" at bounding box center [856, 82] width 1386 height 60
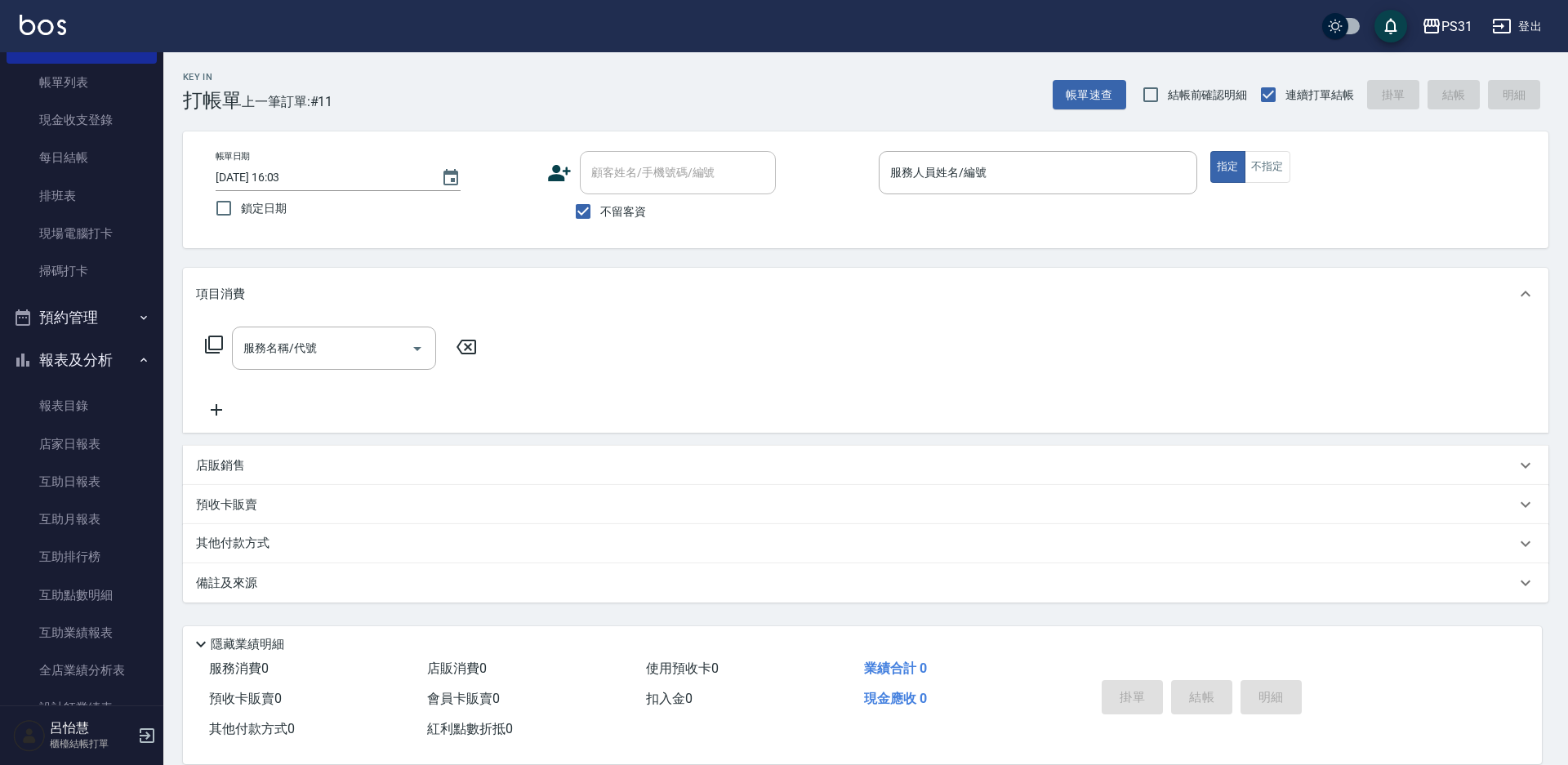
scroll to position [0, 0]
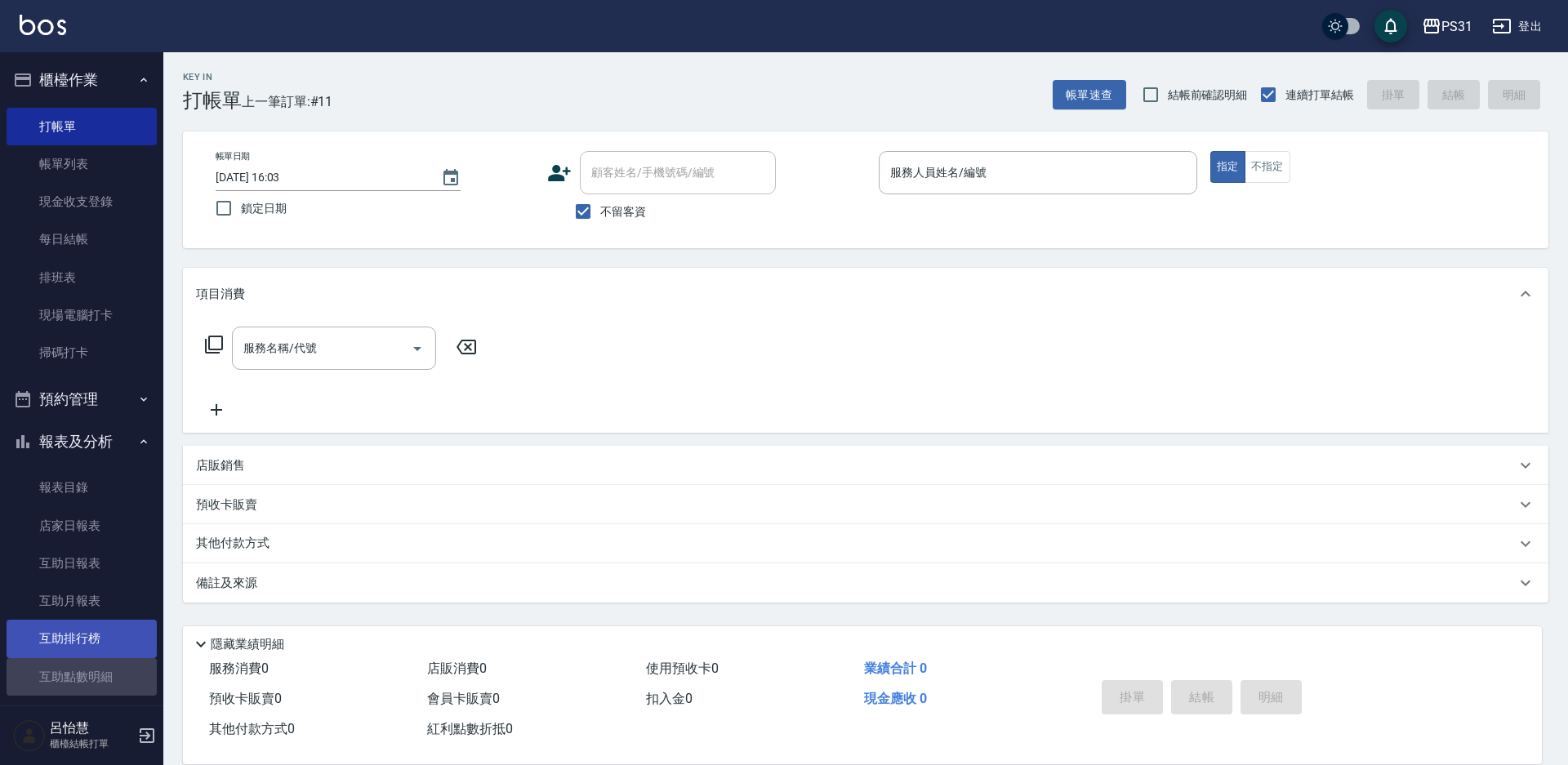
drag, startPoint x: 143, startPoint y: 664, endPoint x: 107, endPoint y: 620, distance: 56.9
